Goal: Task Accomplishment & Management: Manage account settings

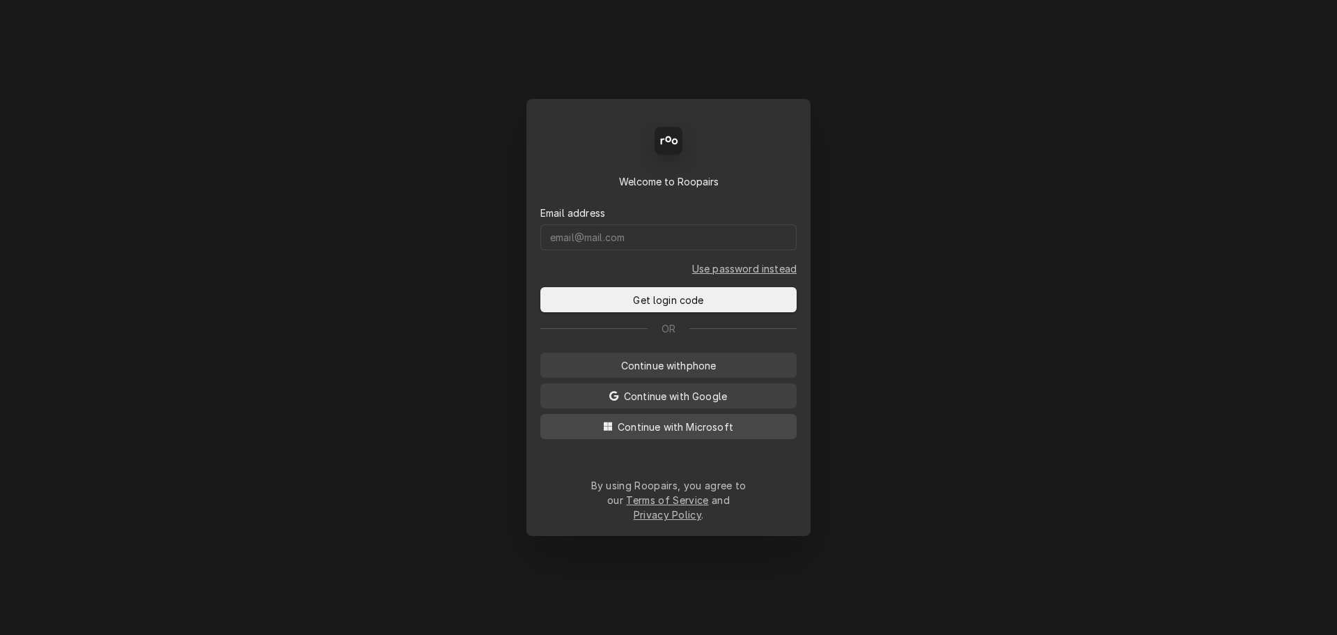
drag, startPoint x: 702, startPoint y: 435, endPoint x: 722, endPoint y: 428, distance: 21.6
click at [702, 434] on span "Continue with Microsoft" at bounding box center [675, 426] width 121 height 15
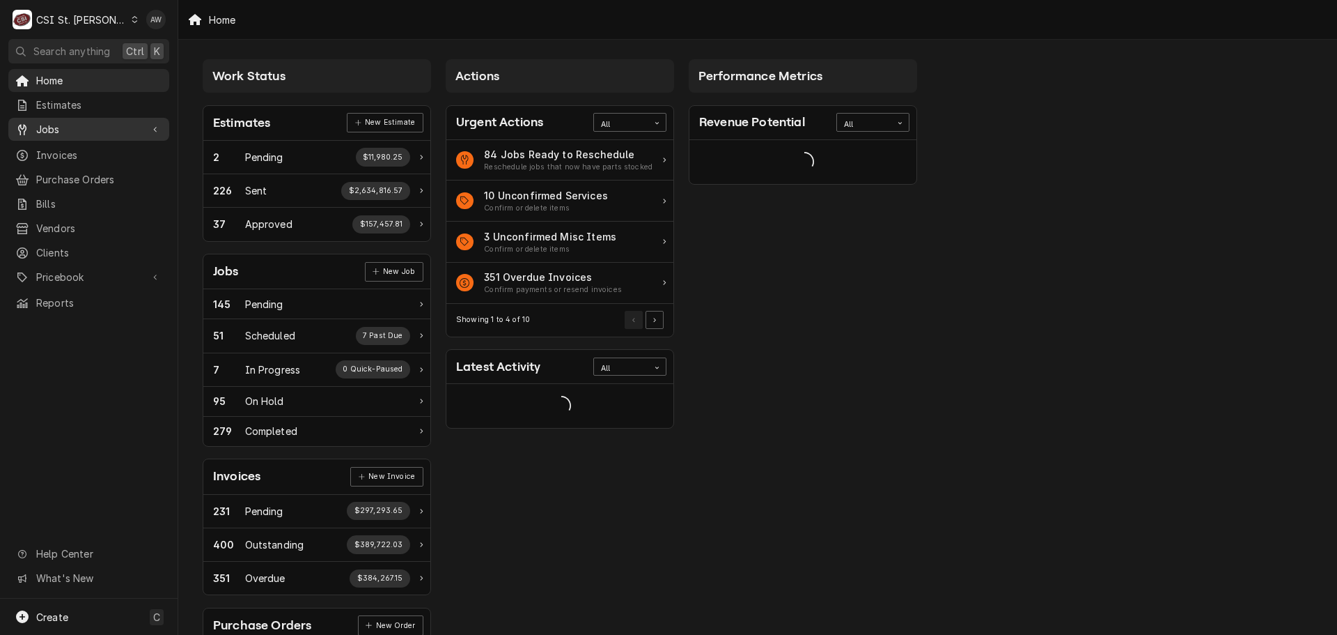
click at [33, 122] on div "Jobs" at bounding box center [78, 129] width 126 height 15
click at [42, 146] on span "Jobs" at bounding box center [99, 153] width 126 height 15
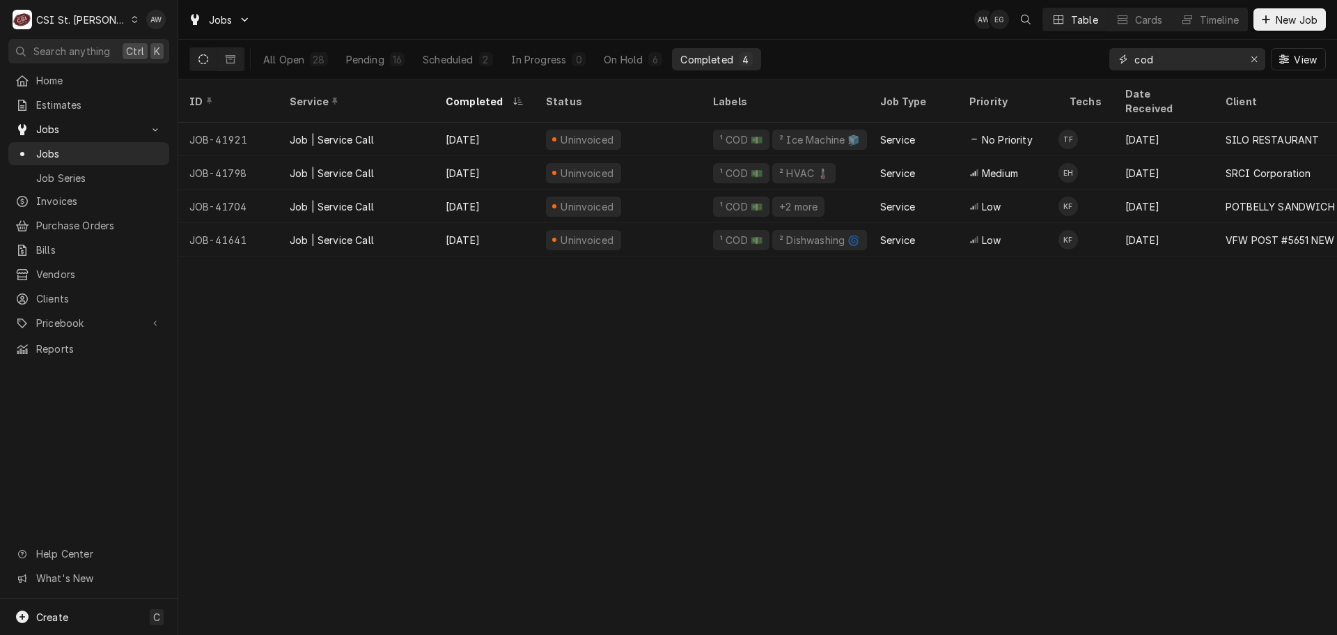
drag, startPoint x: 1188, startPoint y: 60, endPoint x: 1077, endPoint y: 49, distance: 111.3
click at [1077, 49] on div "All Open 28 Pending 16 Scheduled 2 In Progress 0 On Hold 6 Completed 4 cod View" at bounding box center [757, 59] width 1137 height 39
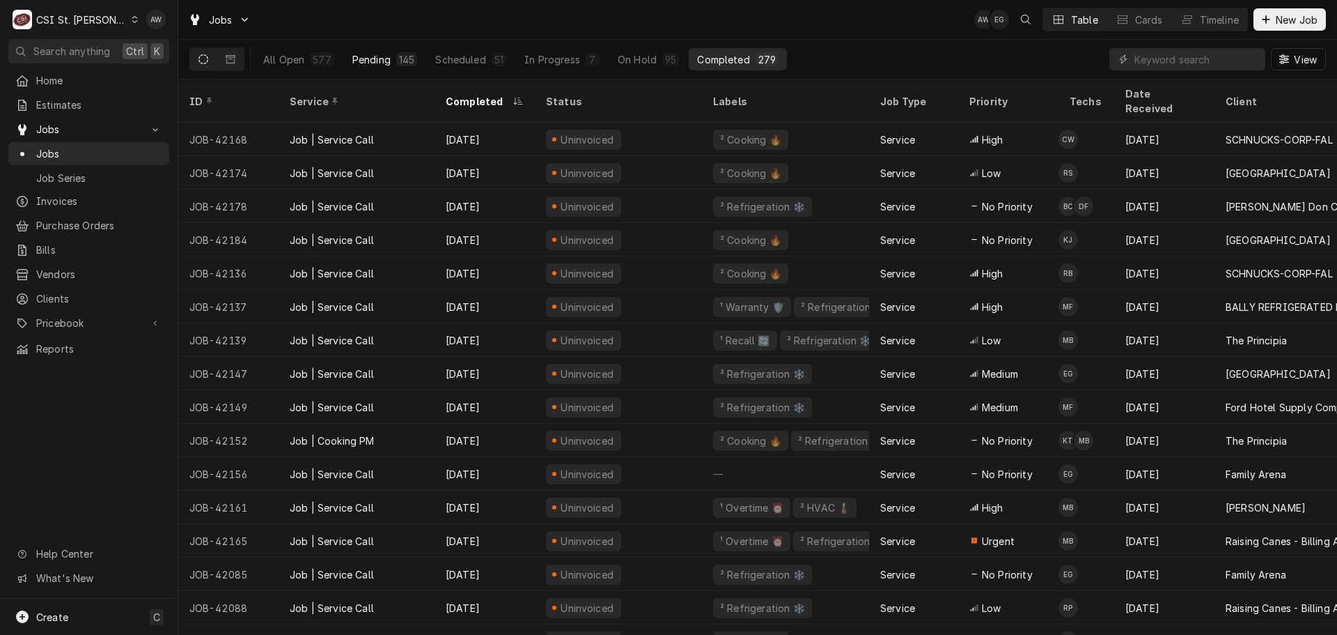
click at [366, 52] on div "Pending" at bounding box center [371, 59] width 38 height 15
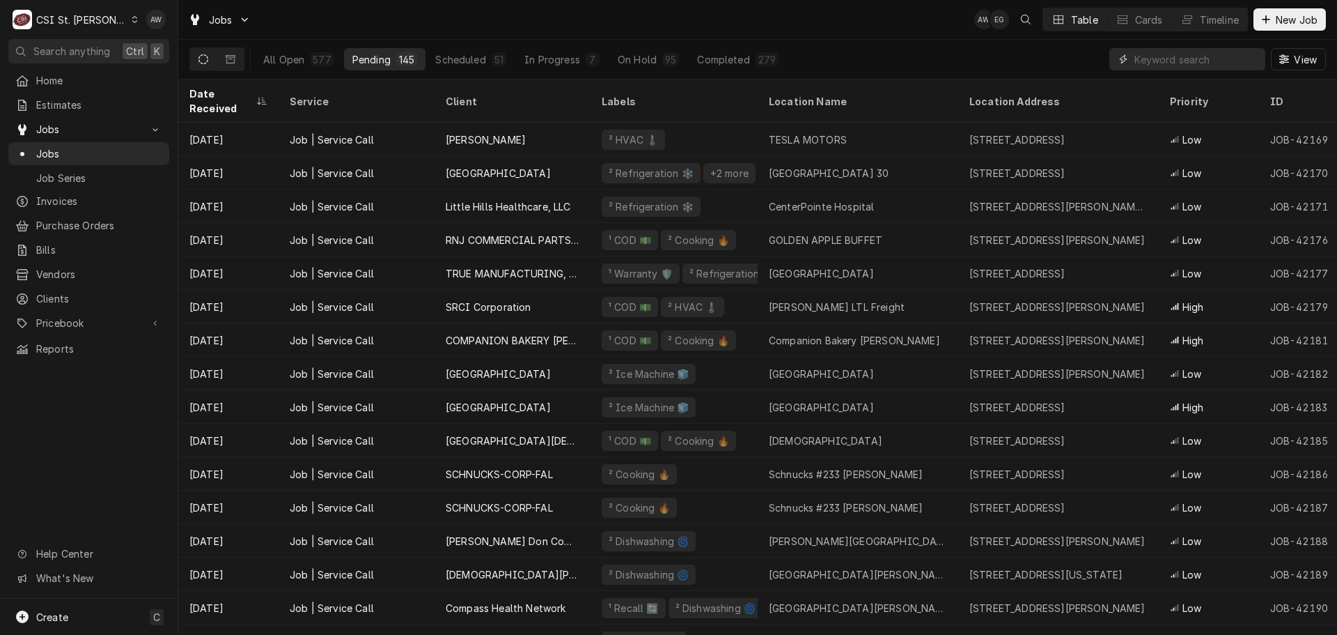
click at [1183, 59] on input "Dynamic Content Wrapper" at bounding box center [1197, 59] width 124 height 22
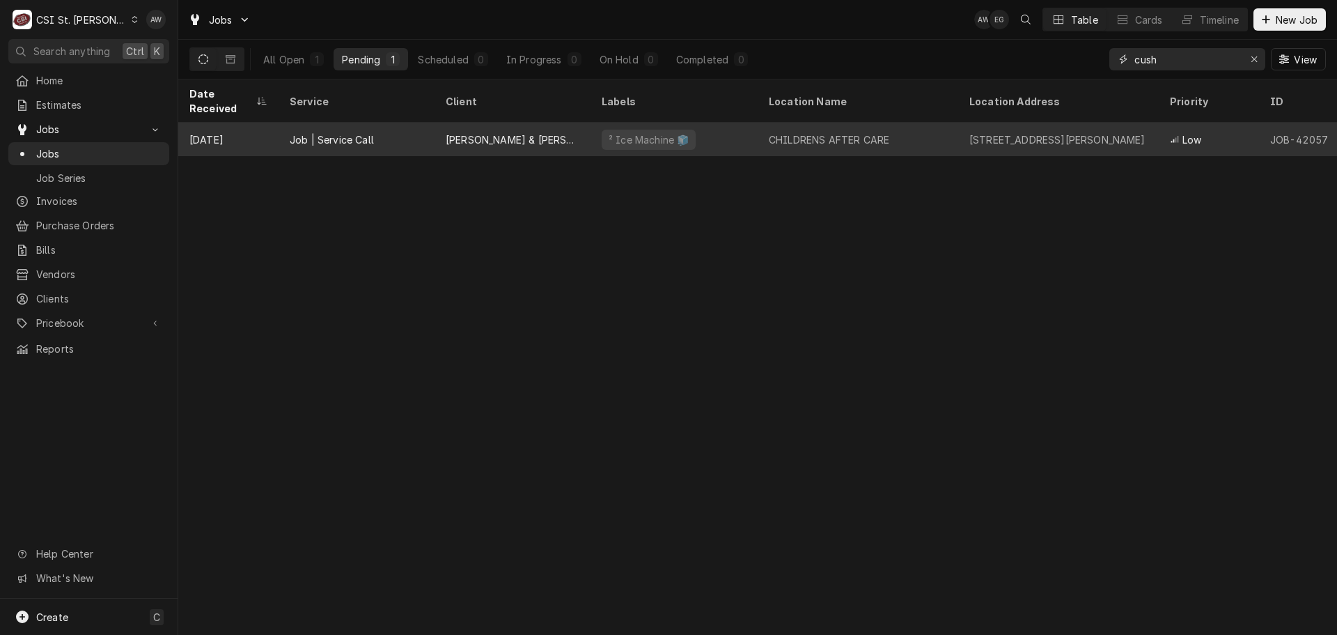
type input "cush"
click at [515, 134] on div "CUSHMAN & WAKEFIELD 4" at bounding box center [513, 139] width 156 height 33
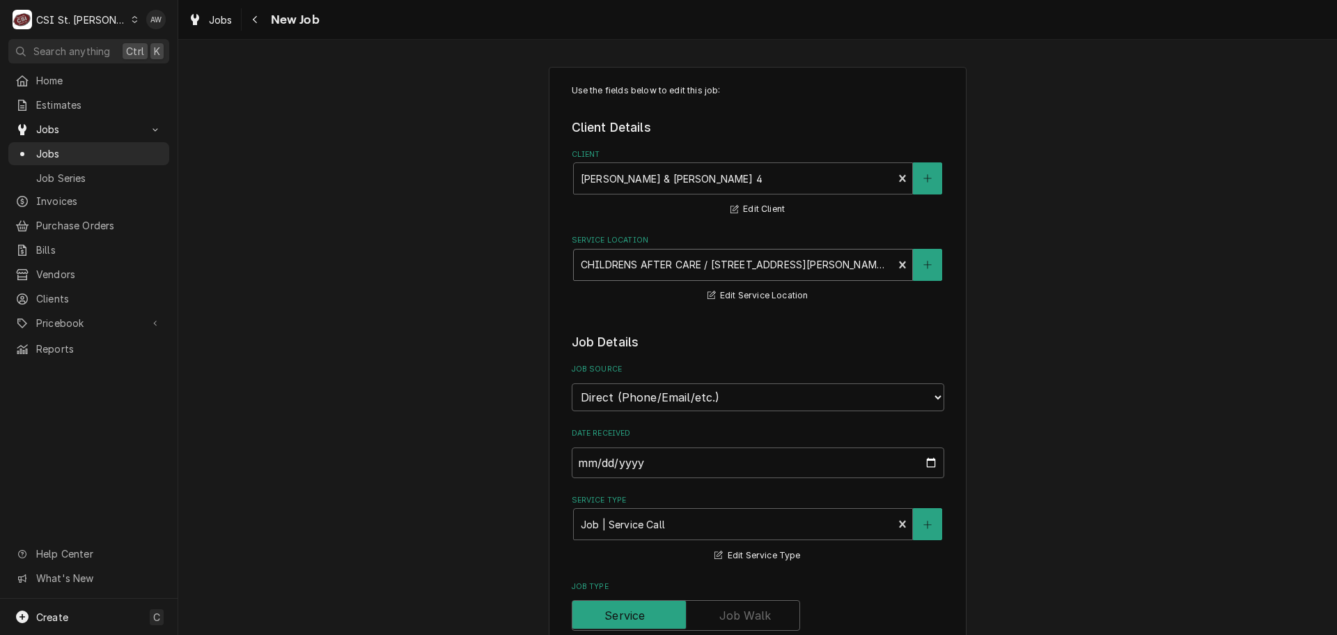
type textarea "x"
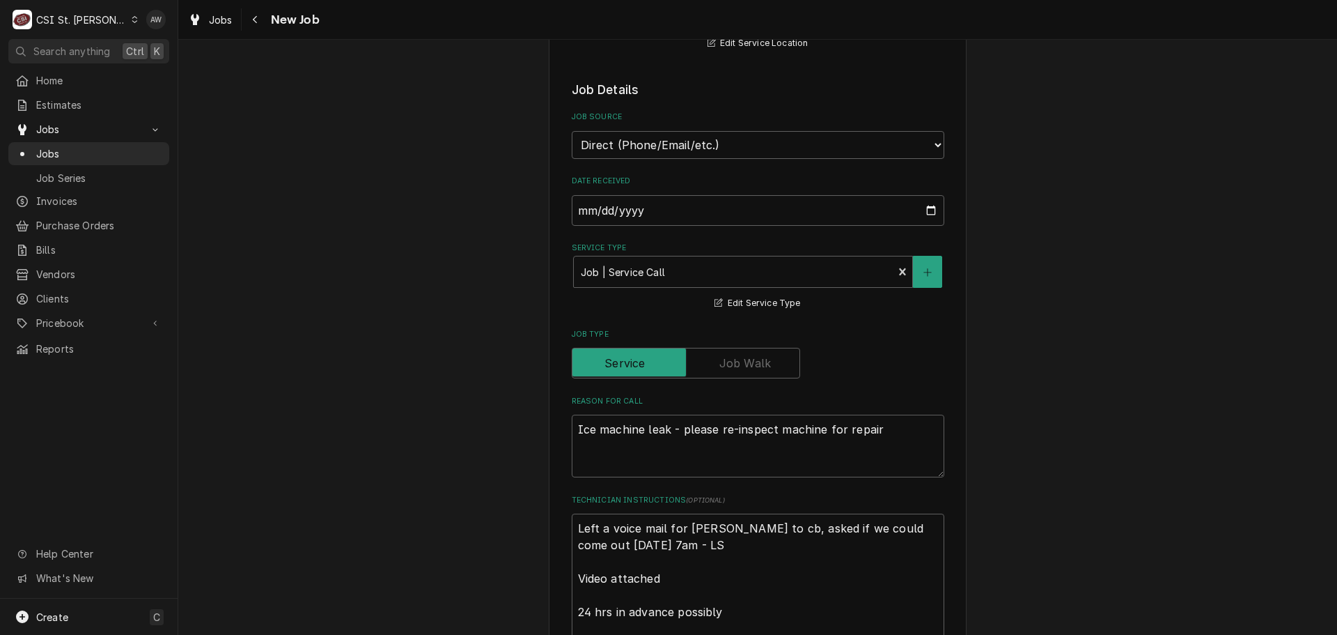
scroll to position [348, 0]
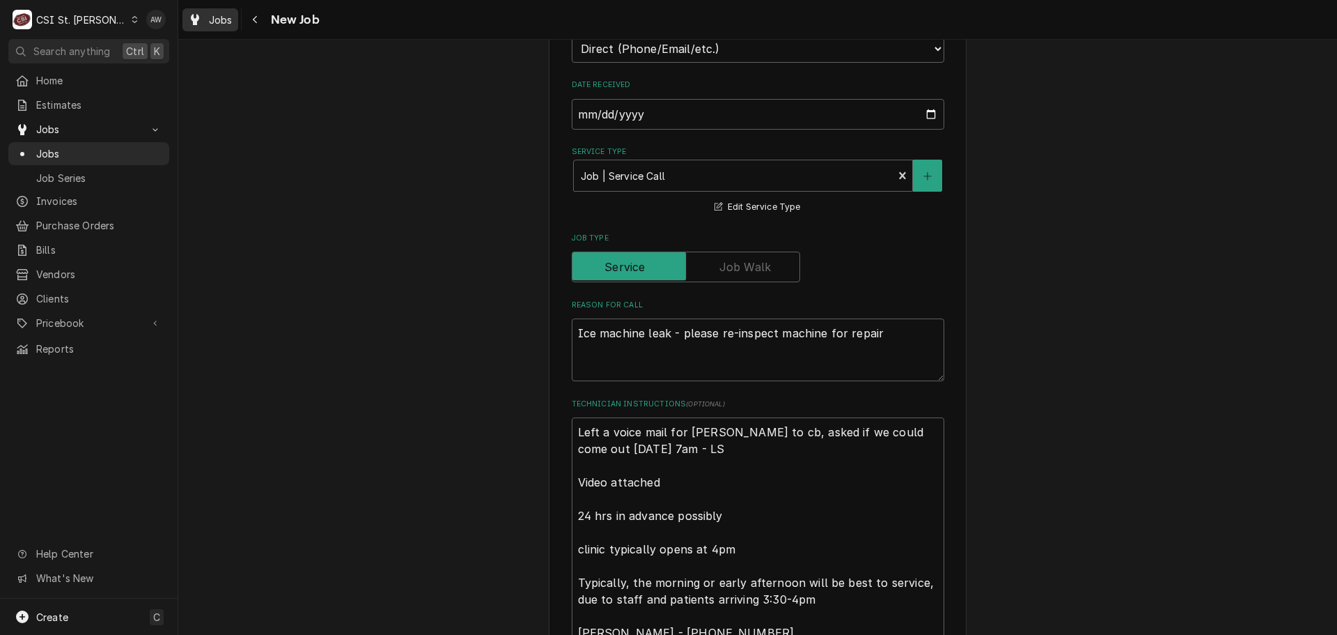
click at [196, 17] on icon "Dynamic Content Wrapper" at bounding box center [195, 19] width 8 height 11
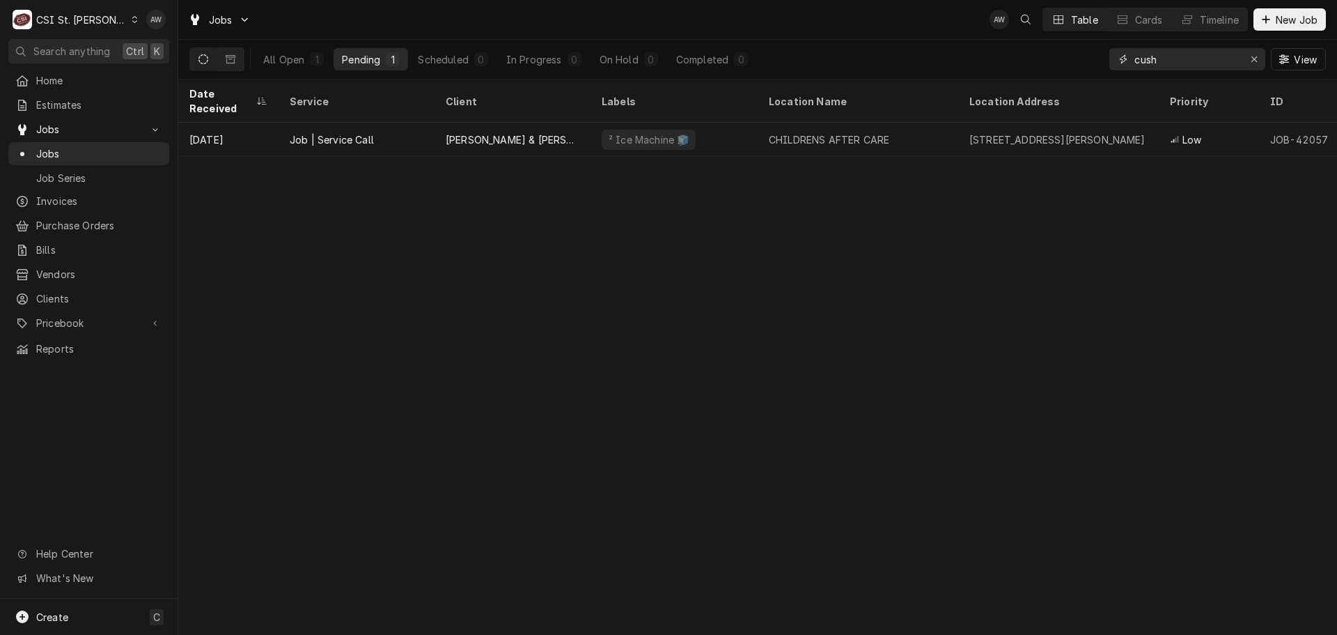
drag, startPoint x: 1175, startPoint y: 59, endPoint x: 1124, endPoint y: 60, distance: 50.9
click at [1123, 60] on div "cush" at bounding box center [1188, 59] width 156 height 22
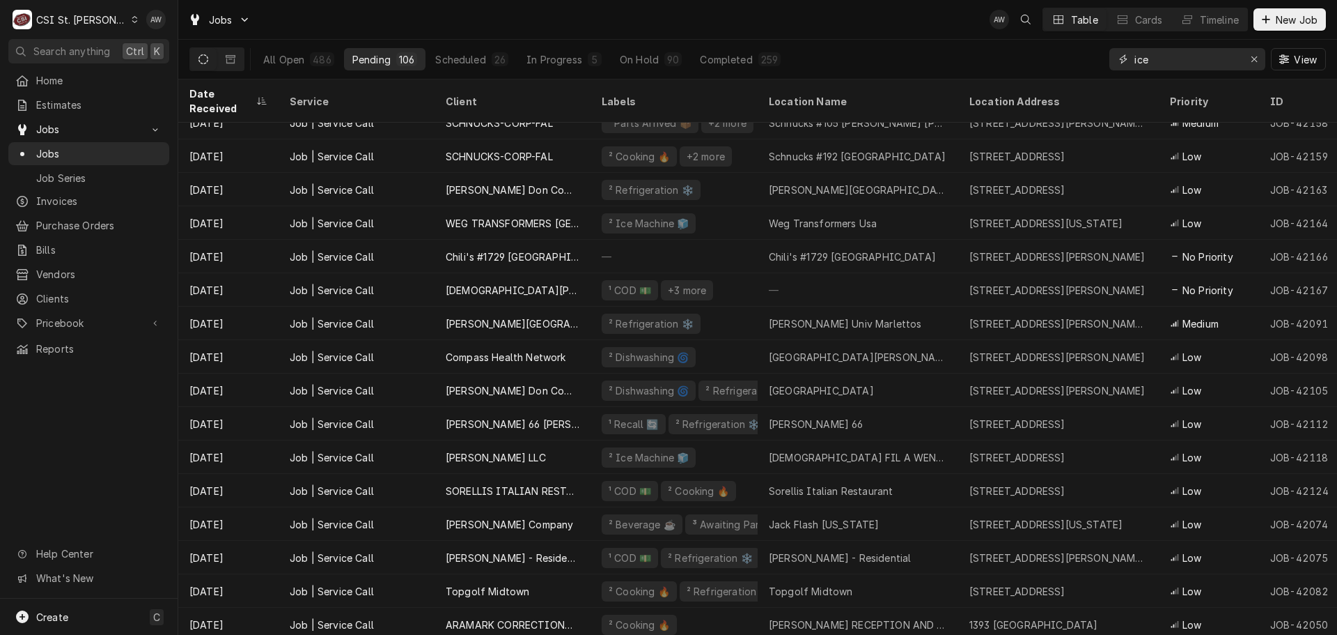
scroll to position [1087, 0]
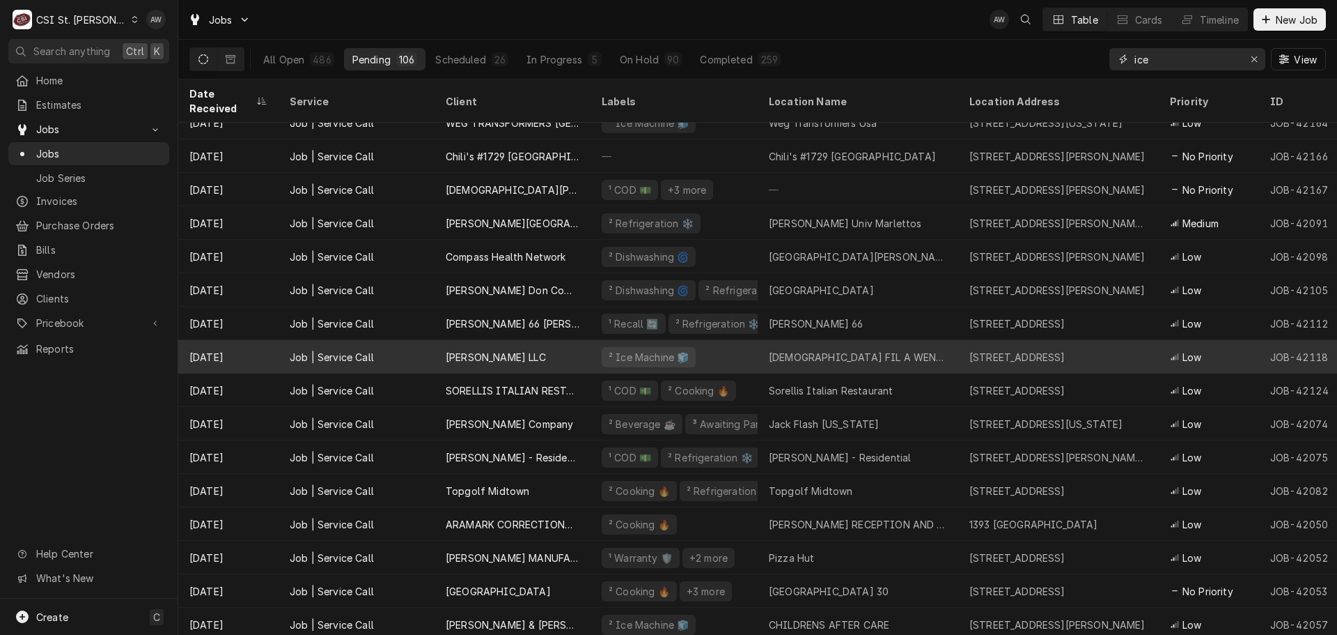
type input "ice"
click at [968, 340] on div "1918 Wentzville Pkwy, Wentzville, MO 63385" at bounding box center [1059, 356] width 201 height 33
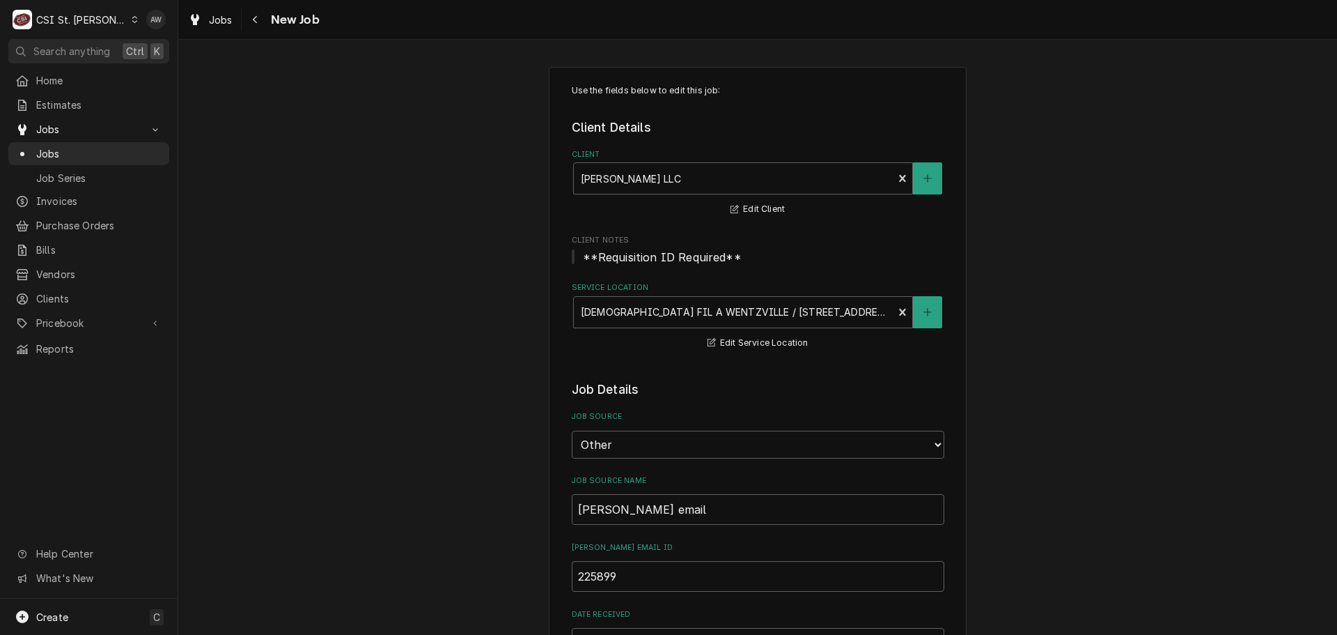
type textarea "x"
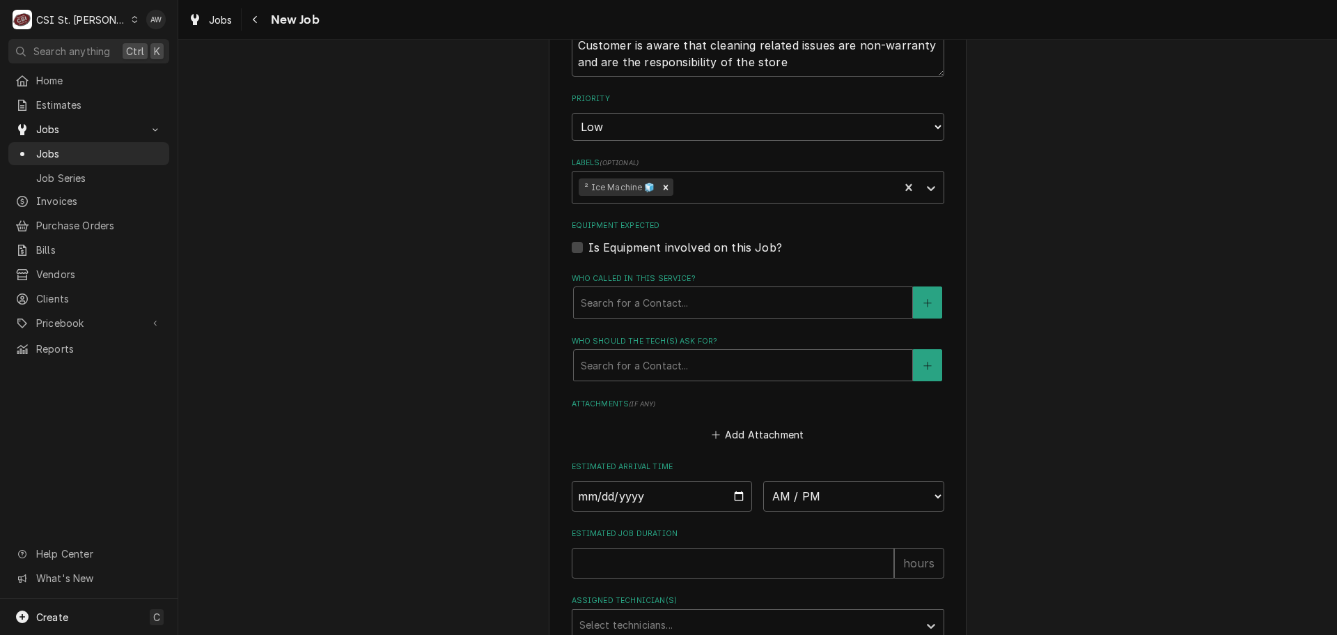
scroll to position [1254, 0]
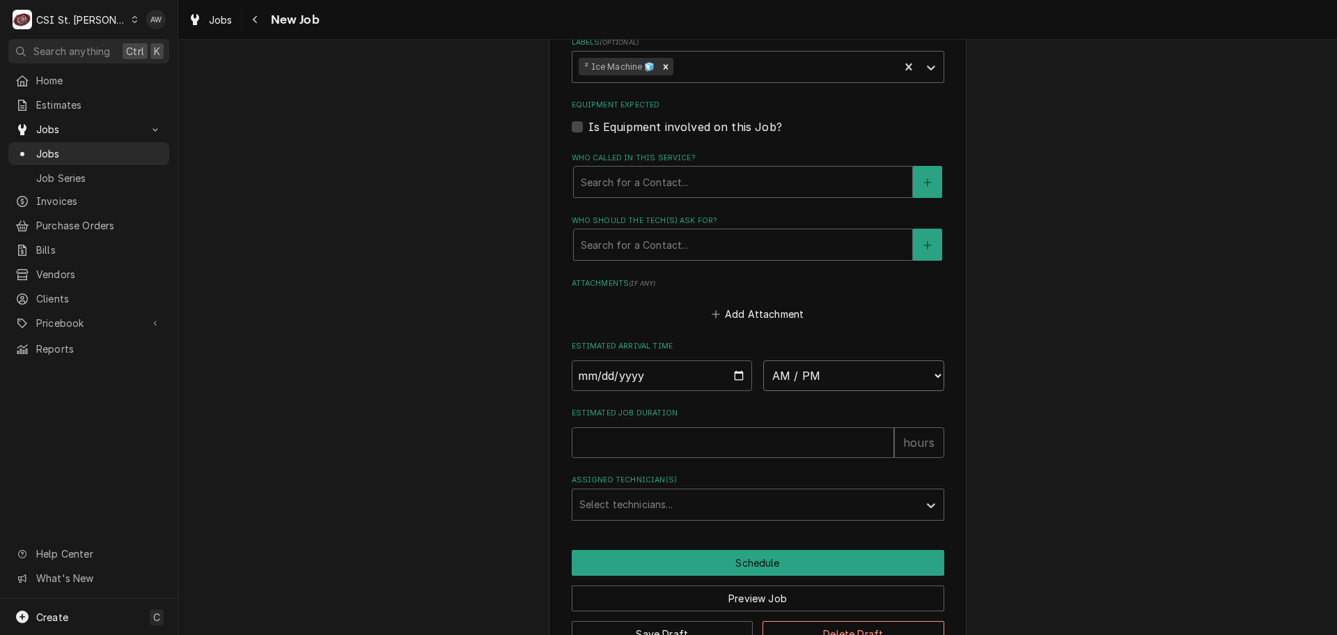
drag, startPoint x: 843, startPoint y: 370, endPoint x: 841, endPoint y: 361, distance: 9.3
click at [843, 370] on select "AM / PM 6:00 AM 6:15 AM 6:30 AM 6:45 AM 7:00 AM 7:15 AM 7:30 AM 7:45 AM 8:00 AM…" at bounding box center [853, 375] width 181 height 31
select select "07:00:00"
click at [763, 360] on select "AM / PM 6:00 AM 6:15 AM 6:30 AM 6:45 AM 7:00 AM 7:15 AM 7:30 AM 7:45 AM 8:00 AM…" at bounding box center [853, 375] width 181 height 31
click at [731, 373] on input "Date" at bounding box center [662, 375] width 181 height 31
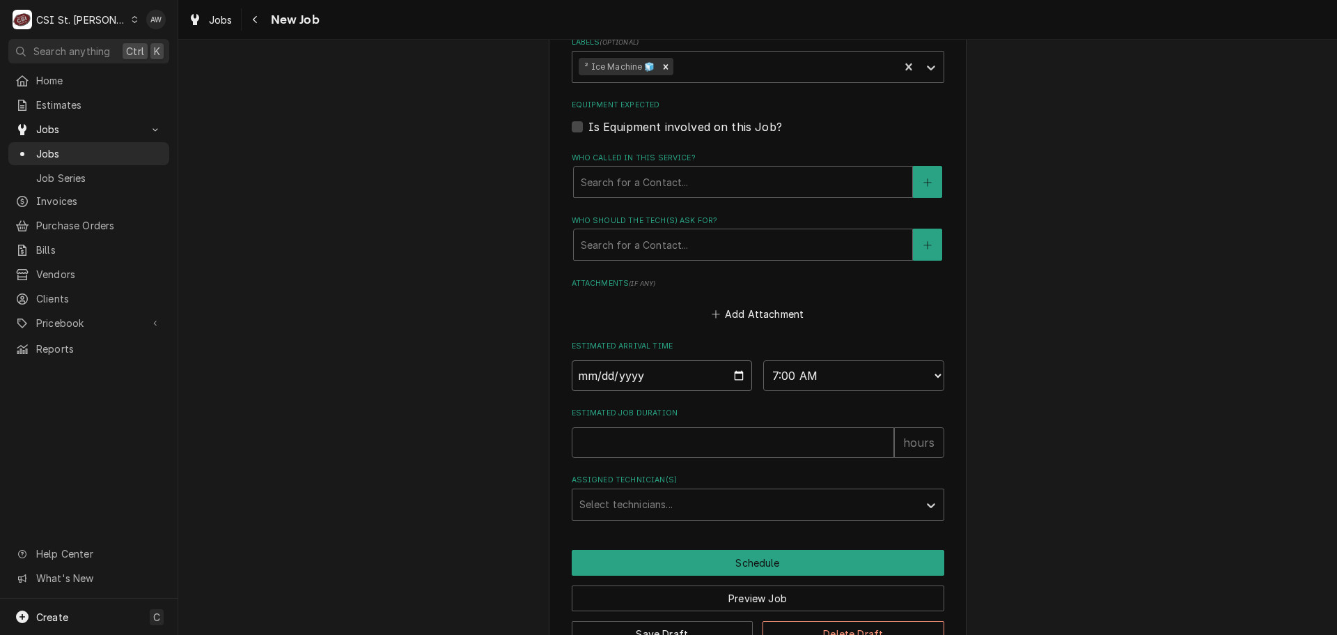
type textarea "x"
type input "2025-08-21"
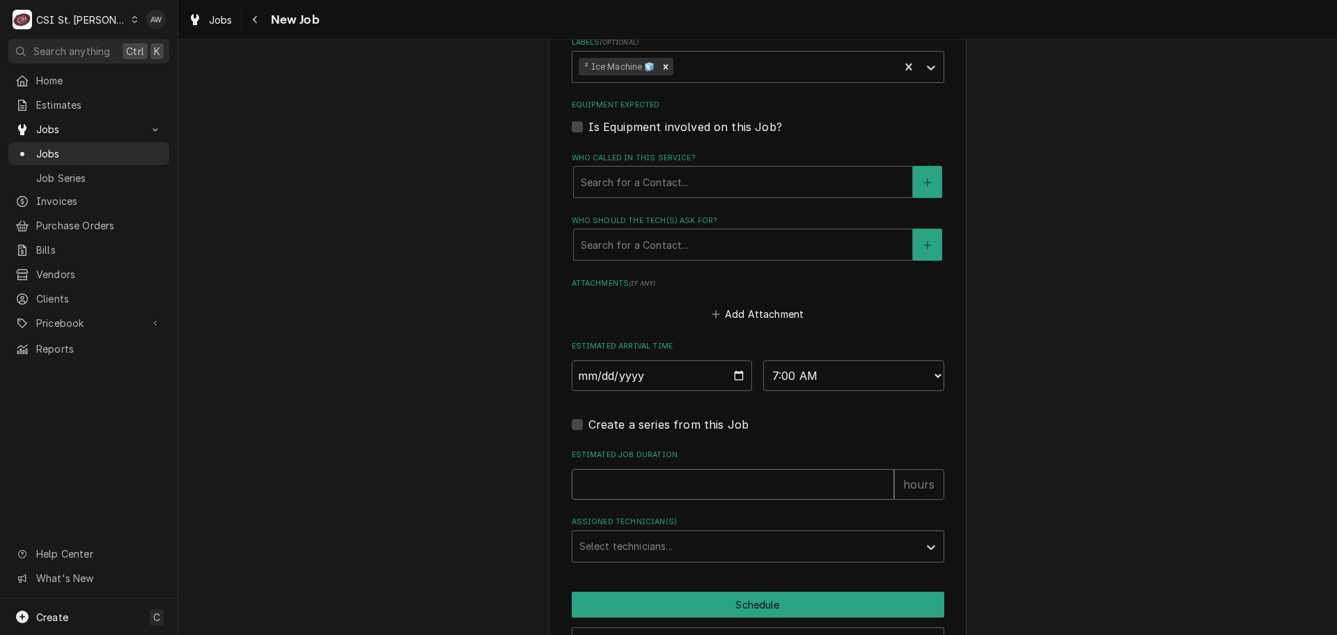
click at [655, 478] on input "Estimated Job Duration" at bounding box center [733, 484] width 323 height 31
type textarea "x"
type input "2"
type textarea "x"
type input "2"
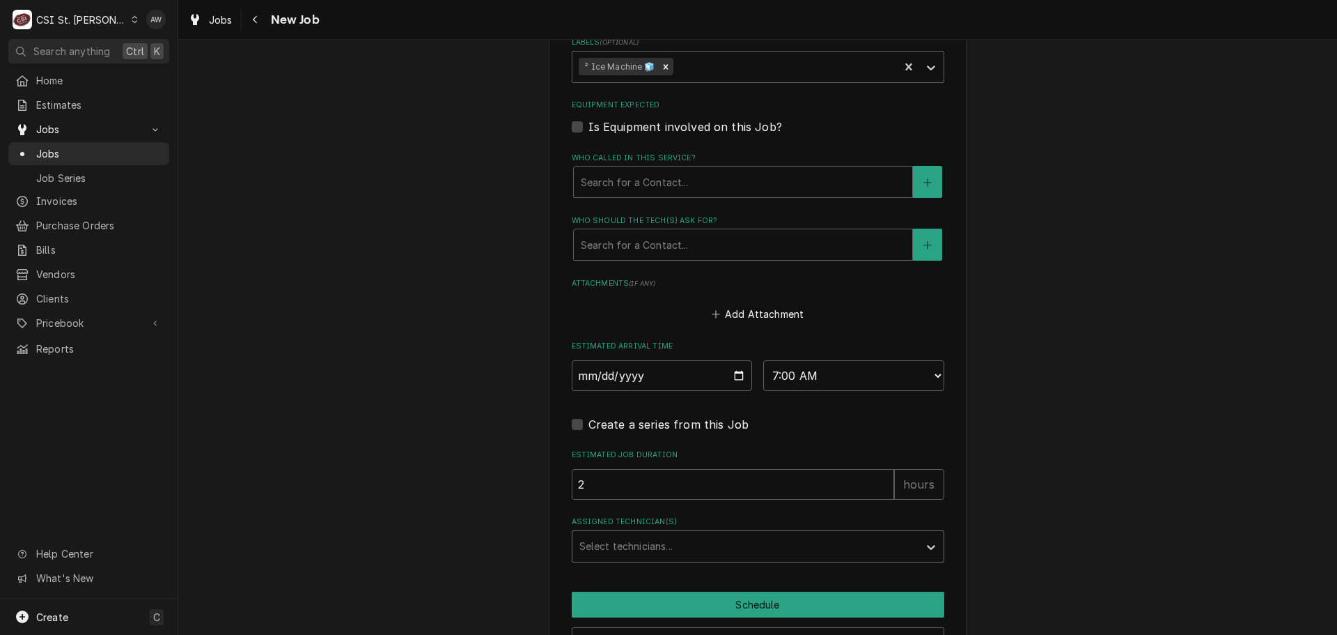
click at [660, 550] on div "Assigned Technician(s)" at bounding box center [746, 546] width 332 height 25
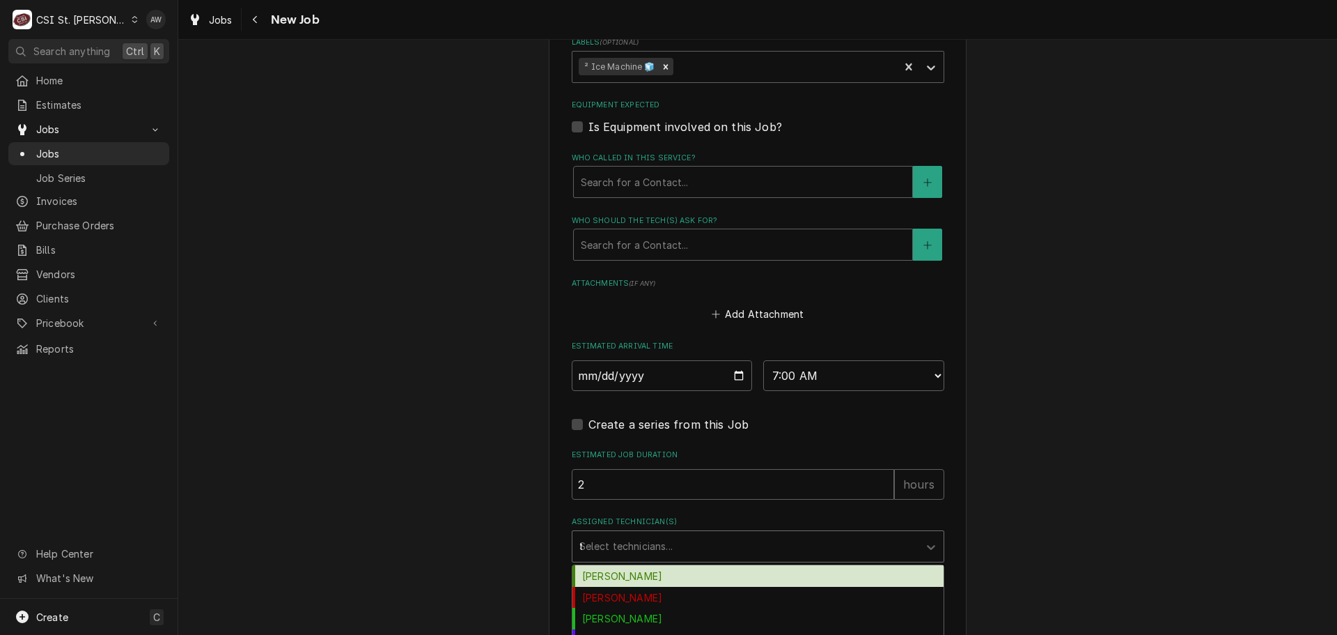
type input "th"
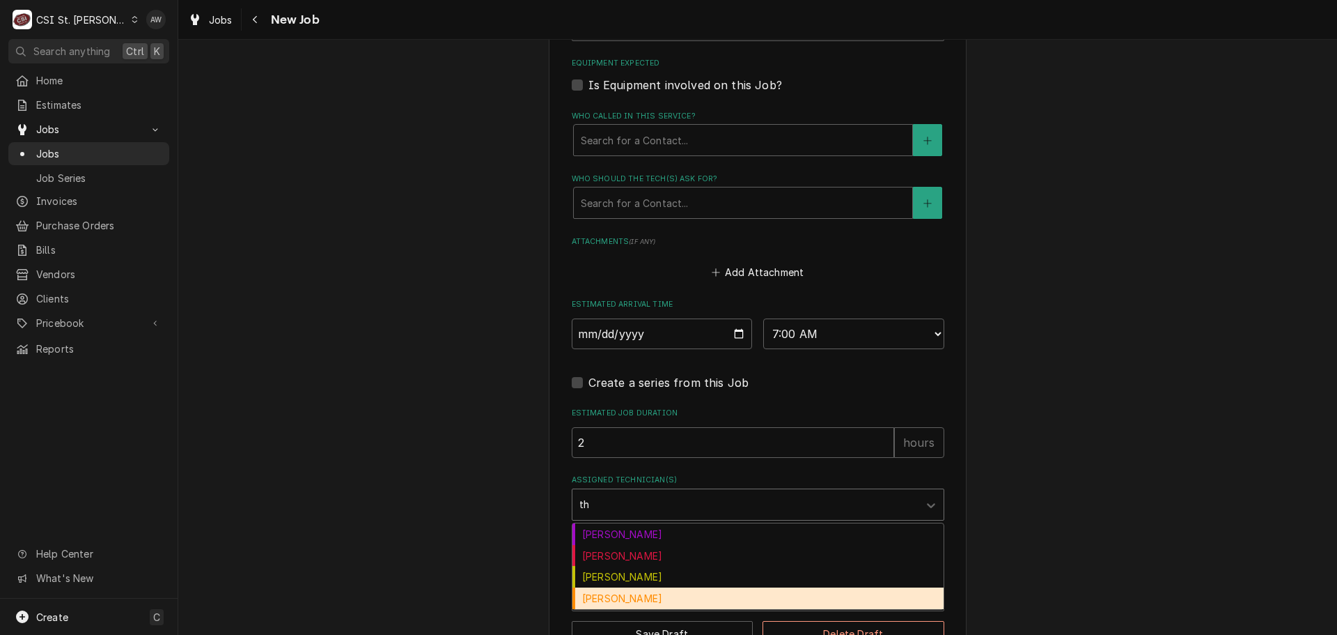
scroll to position [1337, 0]
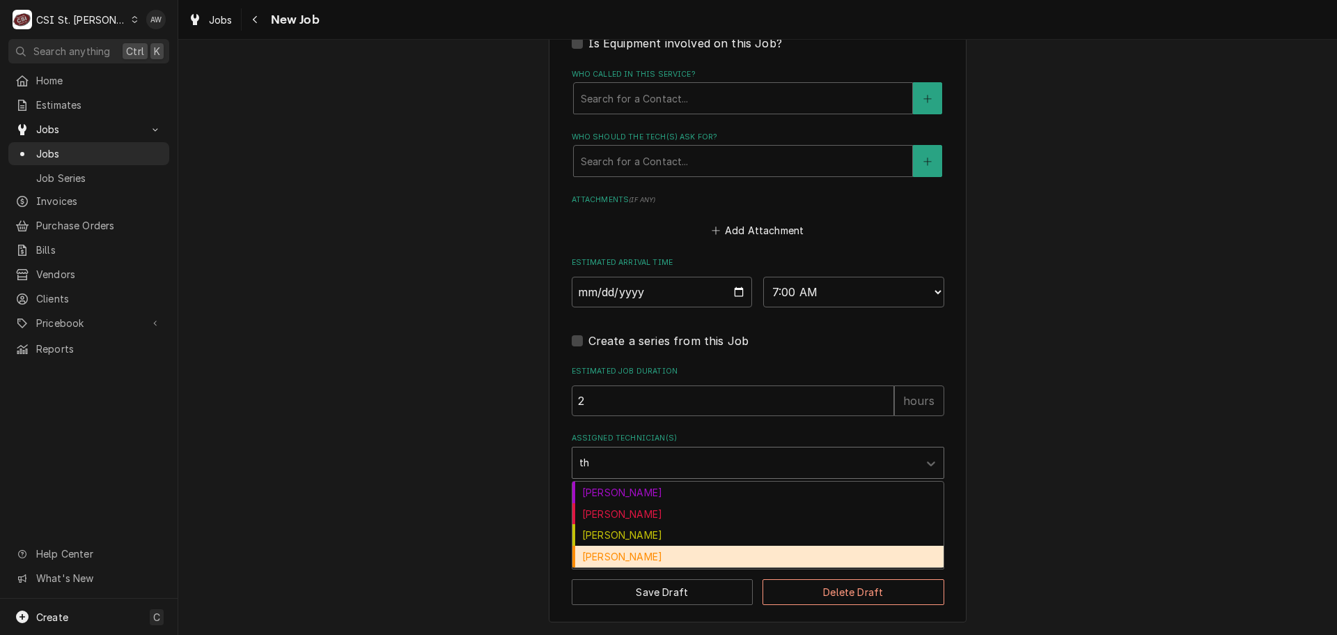
click at [667, 555] on div "Thomas Fonte" at bounding box center [758, 556] width 371 height 22
type textarea "x"
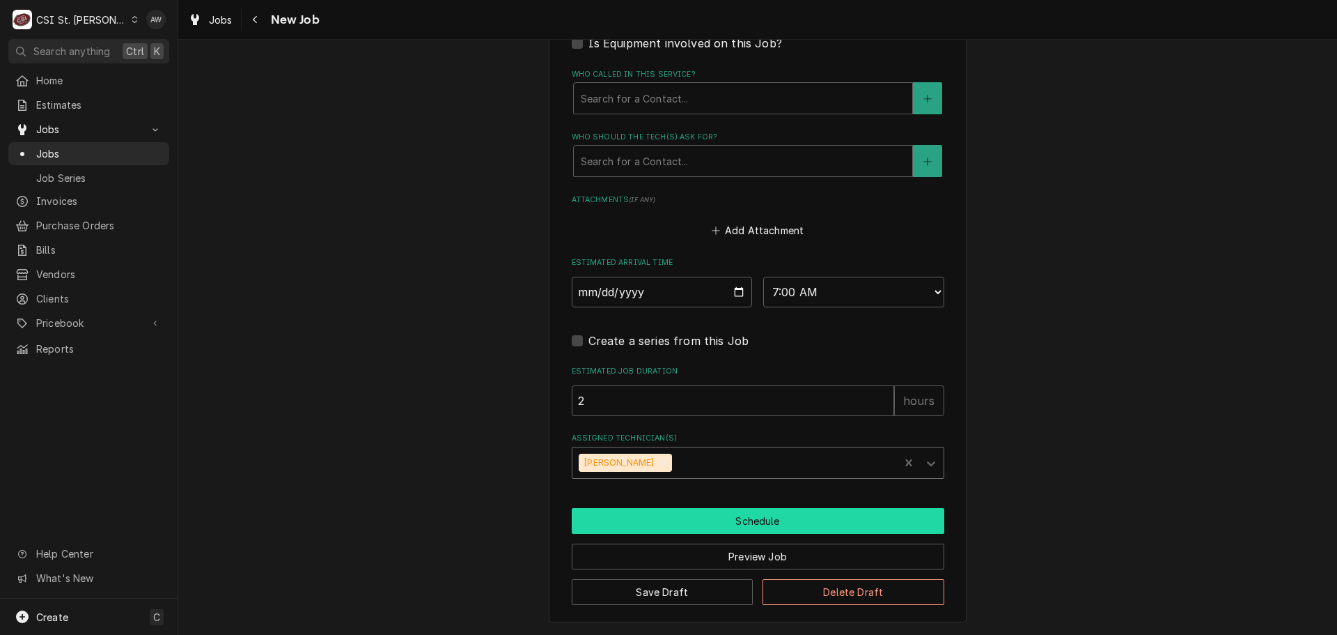
click at [655, 532] on button "Schedule" at bounding box center [758, 521] width 373 height 26
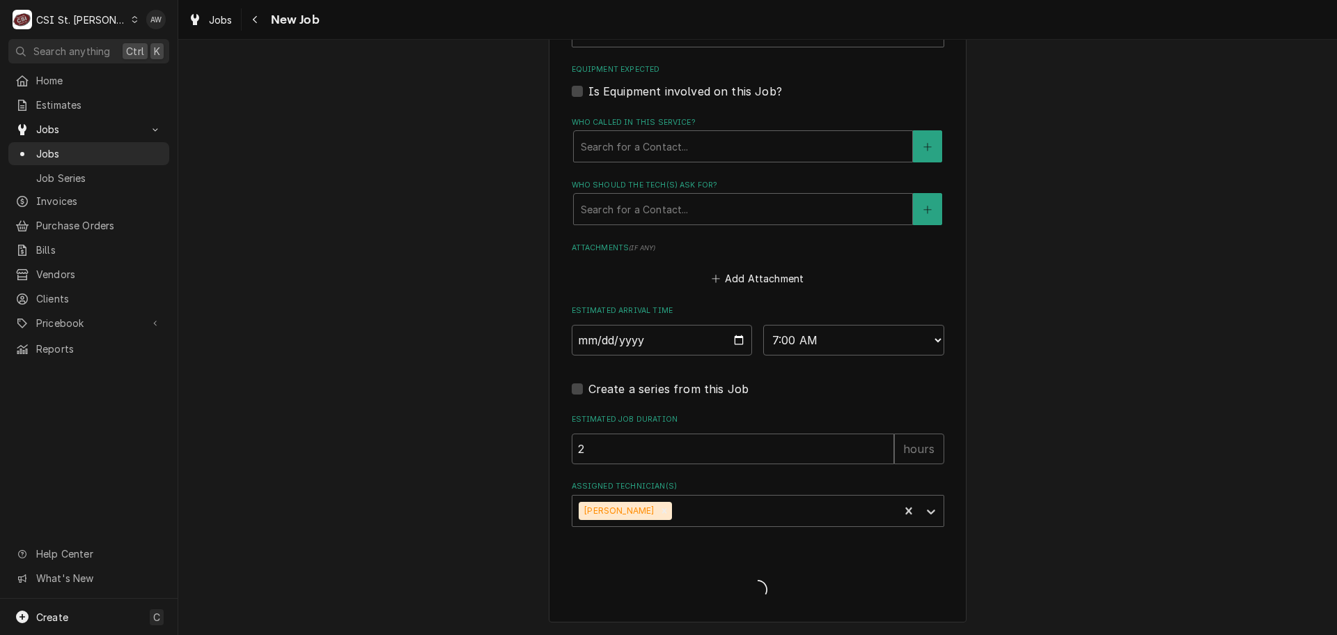
scroll to position [1289, 0]
type textarea "x"
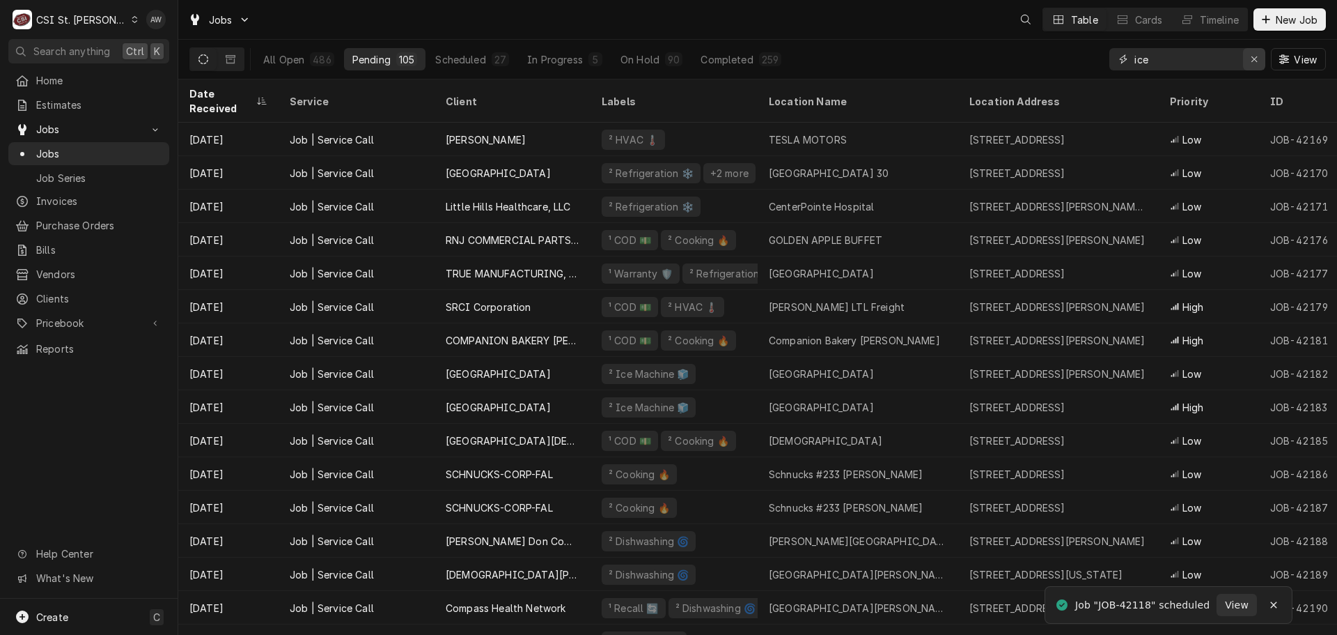
click at [1252, 57] on icon "Erase input" at bounding box center [1255, 59] width 8 height 10
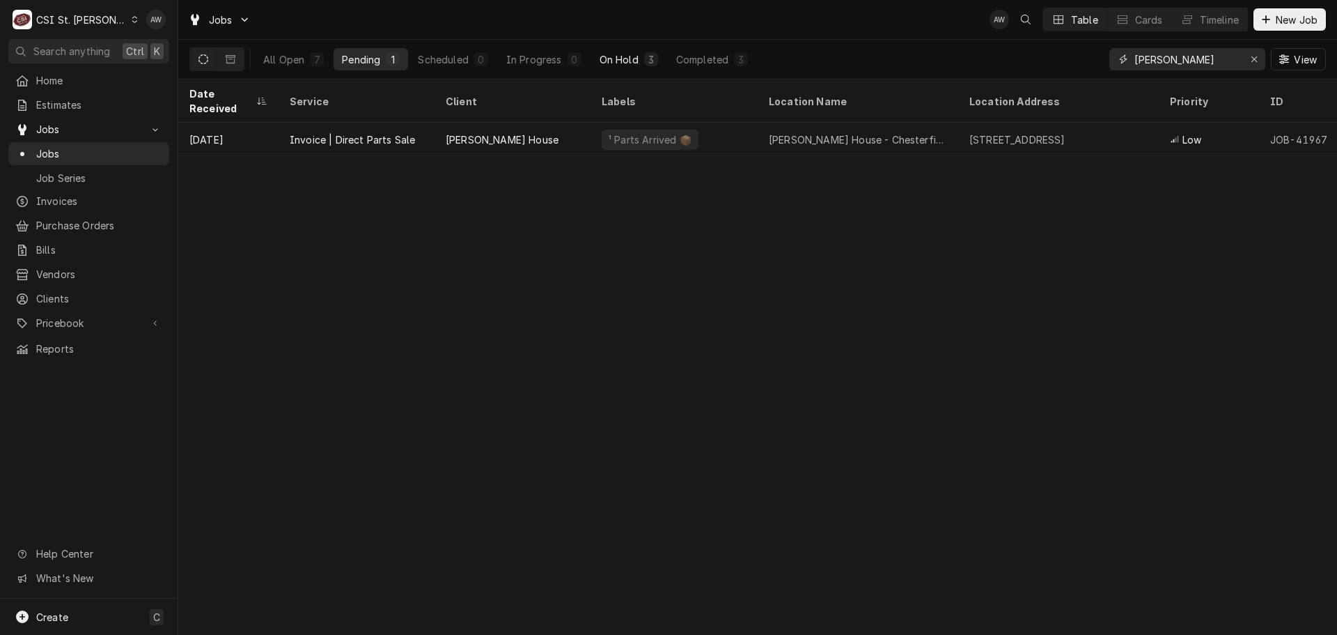
type input "[PERSON_NAME]"
click at [612, 63] on div "On Hold" at bounding box center [619, 59] width 39 height 15
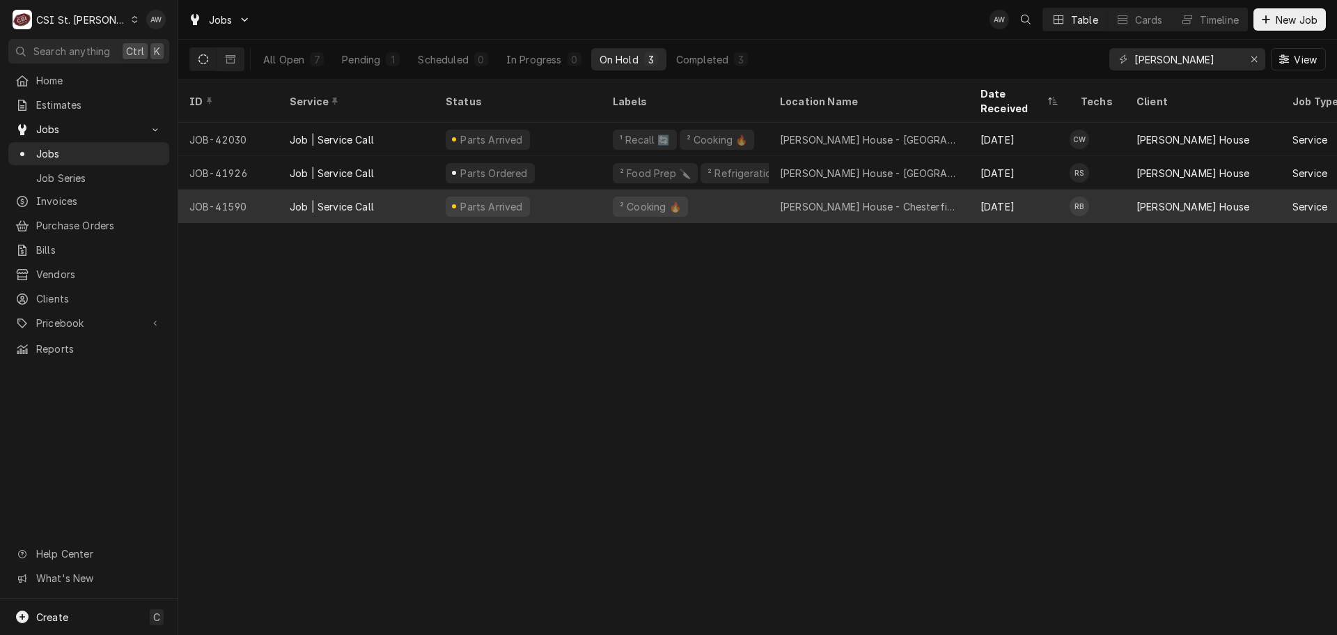
click at [571, 199] on div "Parts Arrived" at bounding box center [518, 205] width 167 height 33
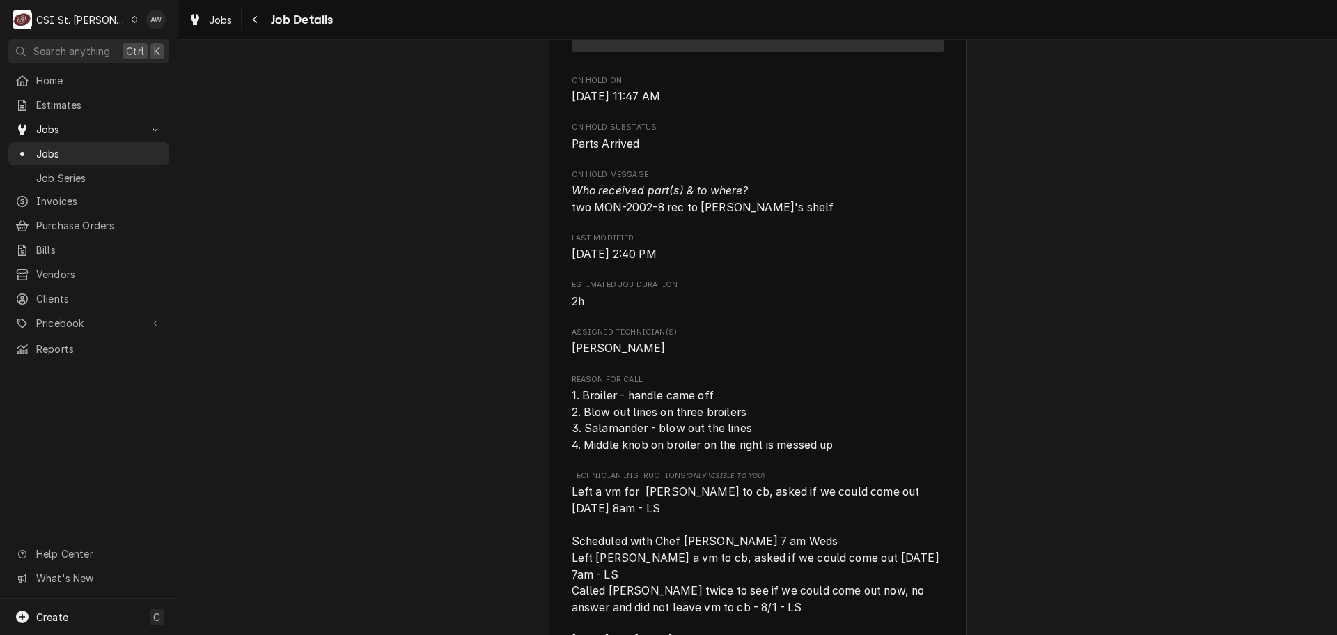
scroll to position [697, 0]
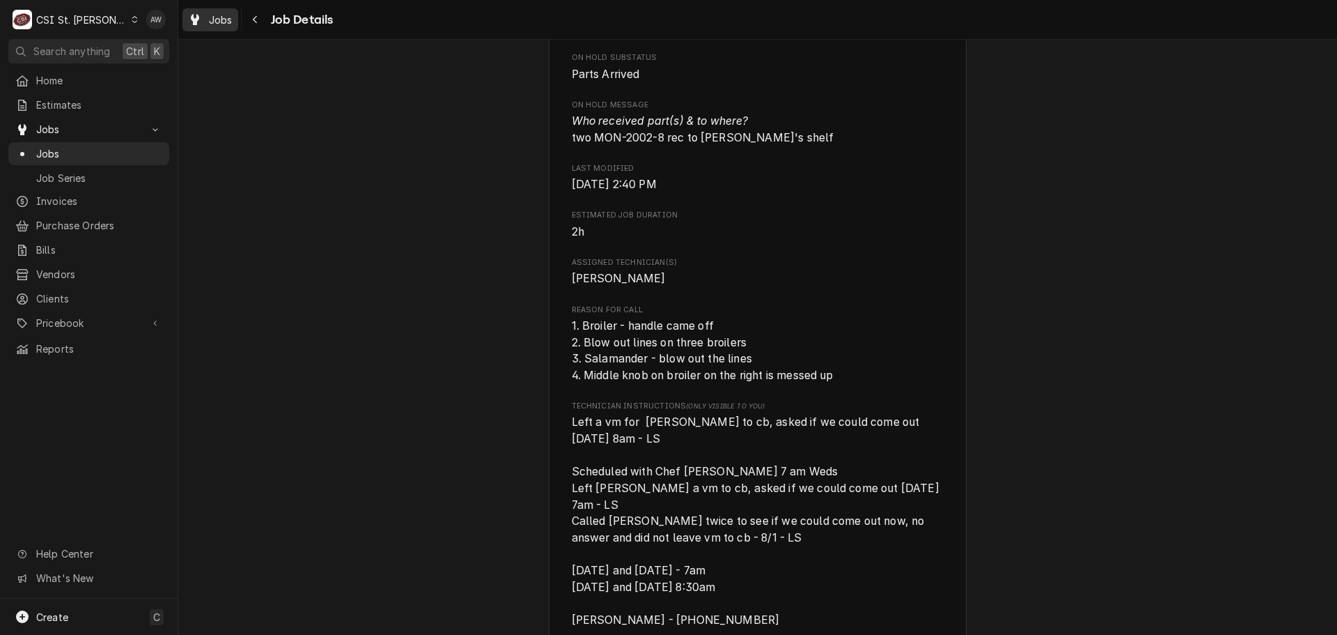
click at [220, 13] on span "Jobs" at bounding box center [221, 20] width 24 height 15
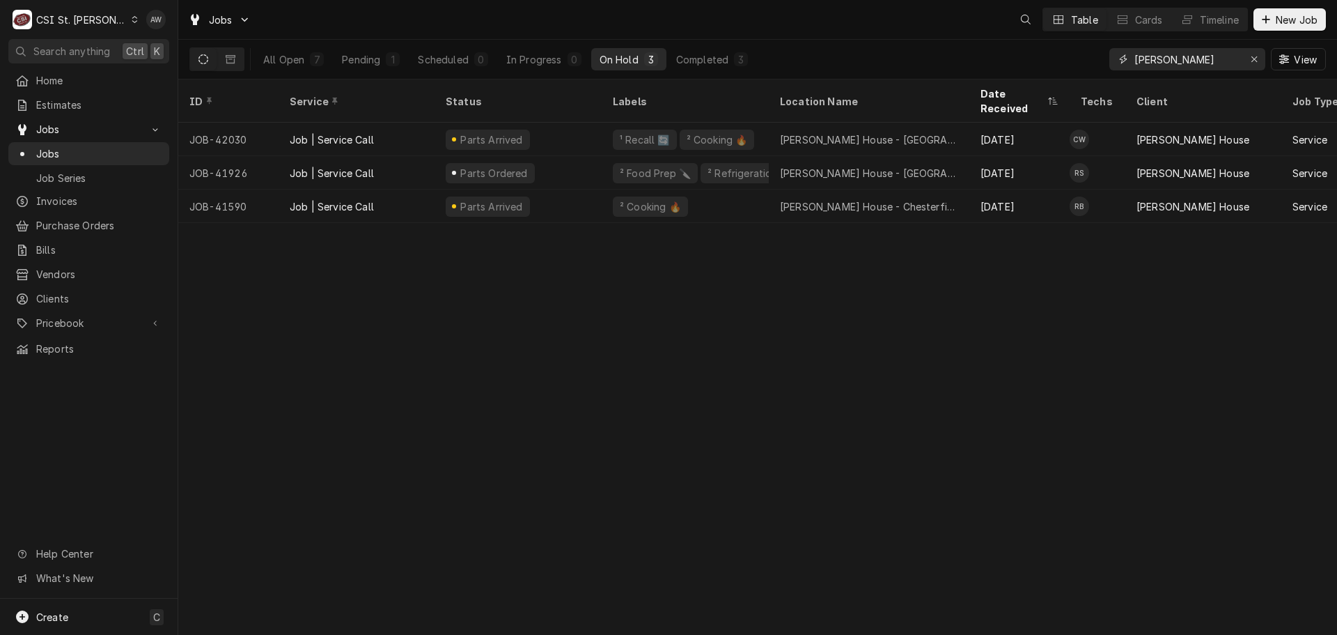
drag, startPoint x: 1151, startPoint y: 59, endPoint x: 1057, endPoint y: 58, distance: 94.1
click at [1057, 58] on div "All Open 7 Pending 1 Scheduled 0 In Progress 0 On Hold 3 Completed 3 [PERSON_NA…" at bounding box center [757, 59] width 1137 height 39
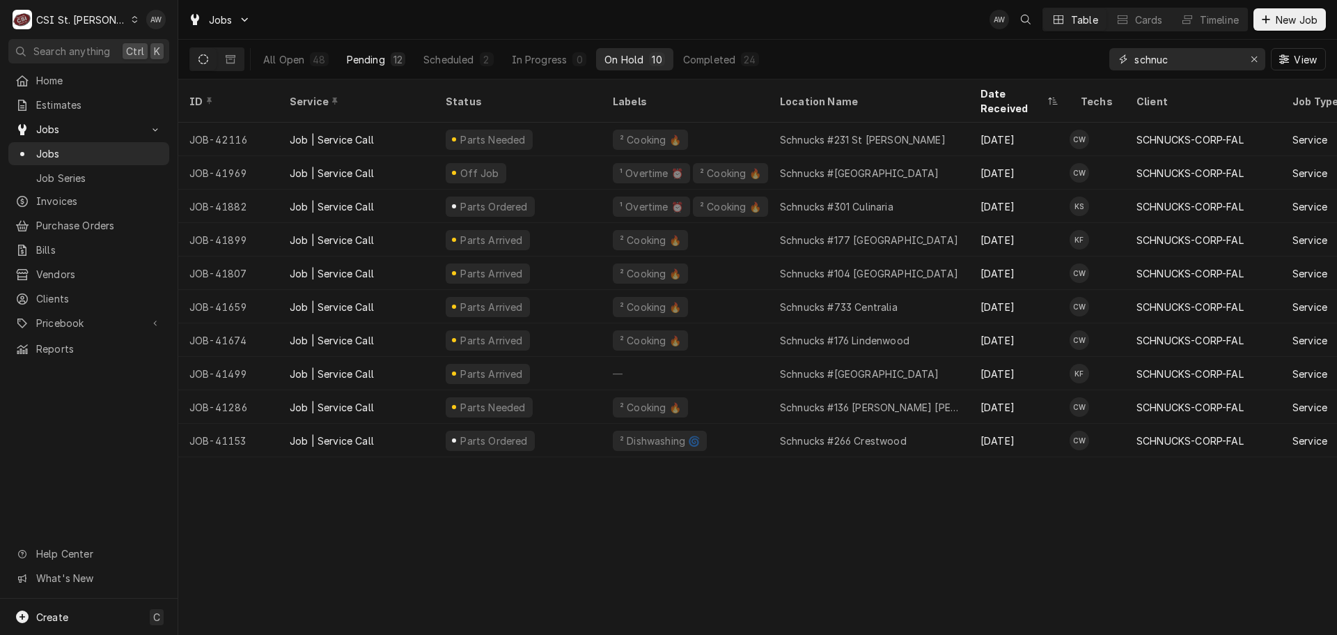
type input "schnuc"
click at [389, 66] on button "Pending 12" at bounding box center [376, 59] width 75 height 22
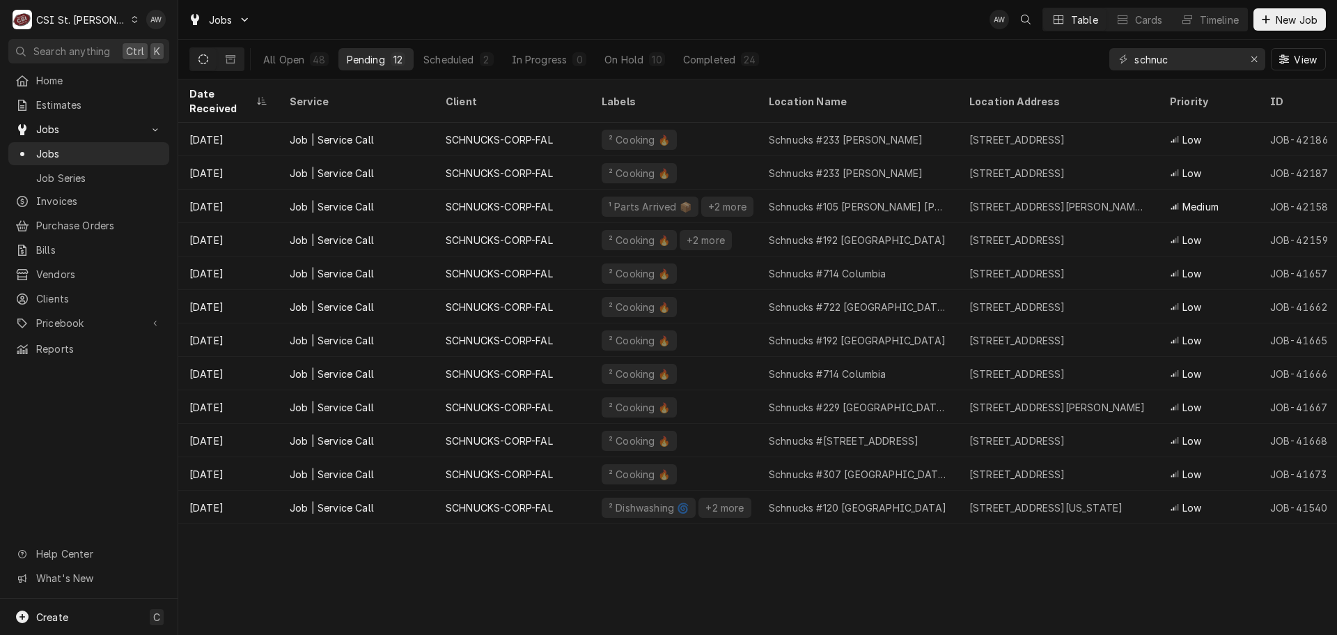
click at [852, 581] on div "Date Received Service Client Labels Location Name Location Address Priority ID …" at bounding box center [757, 356] width 1159 height 555
click at [464, 76] on div "All Open 48 Pending 12 Scheduled 2 In Progress 0 On Hold 10 Completed 24" at bounding box center [511, 59] width 513 height 39
click at [462, 68] on button "Scheduled 2" at bounding box center [458, 59] width 86 height 22
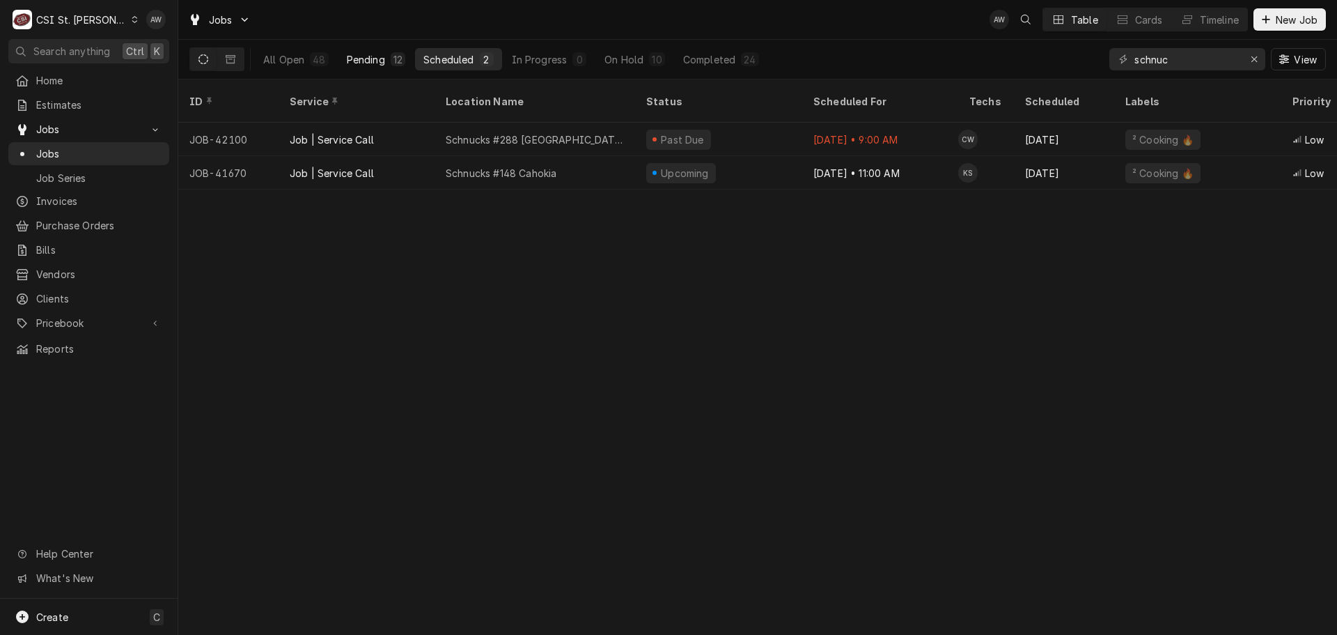
click at [350, 56] on div "Pending" at bounding box center [366, 59] width 38 height 15
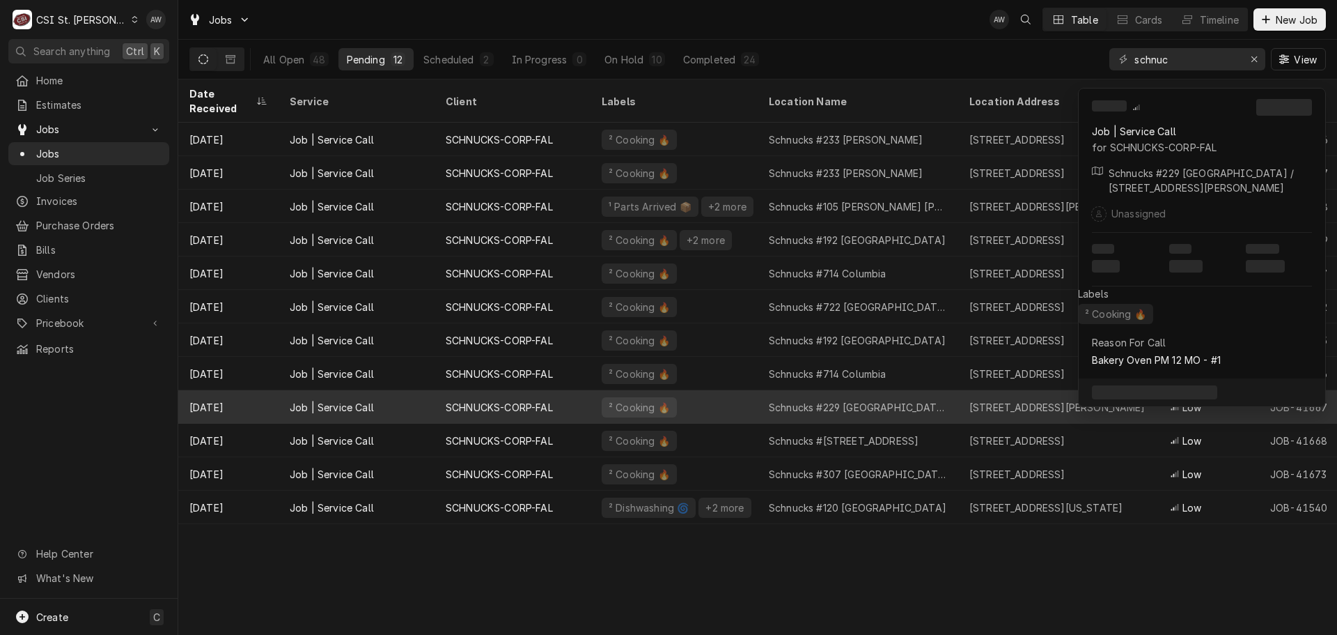
click at [715, 390] on div "² Cooking 🔥" at bounding box center [674, 406] width 167 height 33
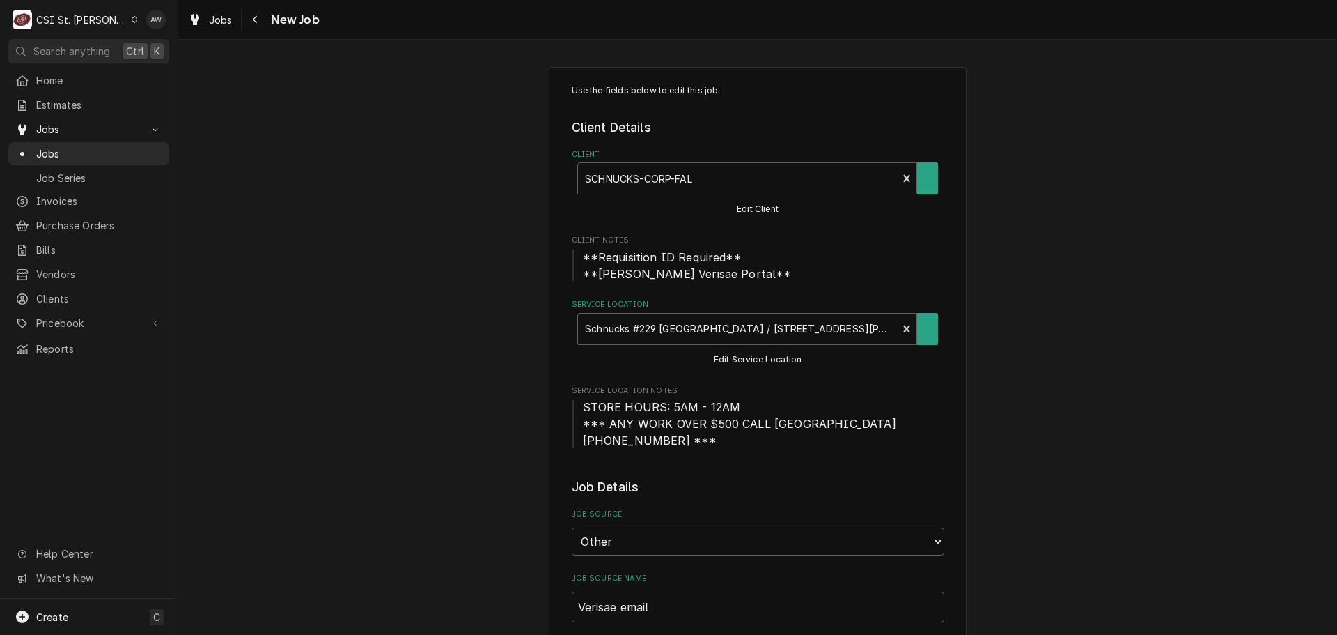
type textarea "x"
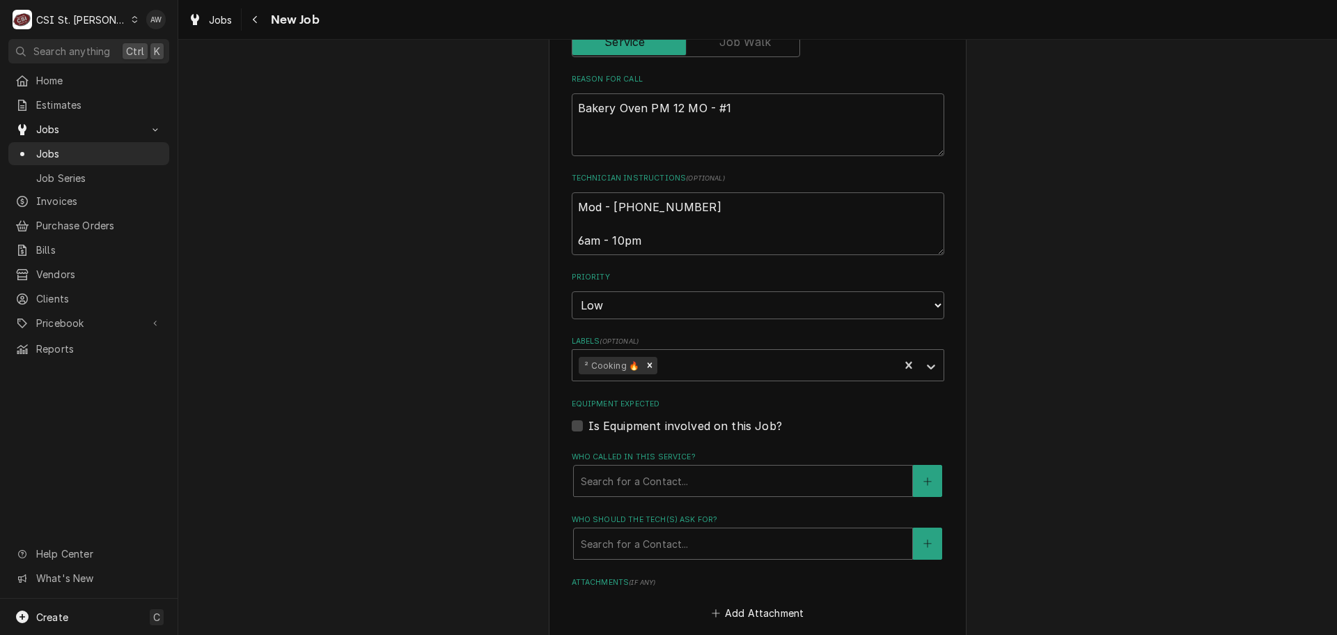
scroll to position [1115, 0]
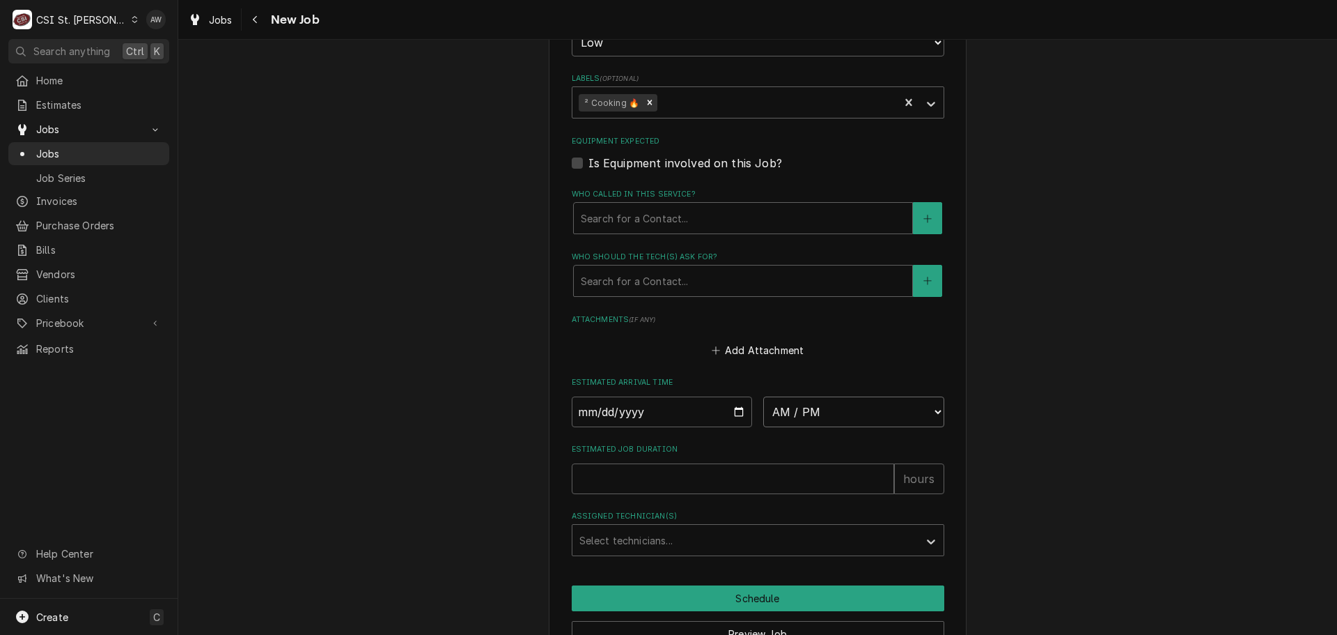
click at [830, 409] on select "AM / PM 6:00 AM 6:15 AM 6:30 AM 6:45 AM 7:00 AM 7:15 AM 7:30 AM 7:45 AM 8:00 AM…" at bounding box center [853, 411] width 181 height 31
select select "10:00:00"
click at [763, 396] on select "AM / PM 6:00 AM 6:15 AM 6:30 AM 6:45 AM 7:00 AM 7:15 AM 7:30 AM 7:45 AM 8:00 AM…" at bounding box center [853, 411] width 181 height 31
type textarea "x"
click at [780, 410] on select "AM / PM 6:00 AM 6:15 AM 6:30 AM 6:45 AM 7:00 AM 7:15 AM 7:30 AM 7:45 AM 8:00 AM…" at bounding box center [853, 411] width 181 height 31
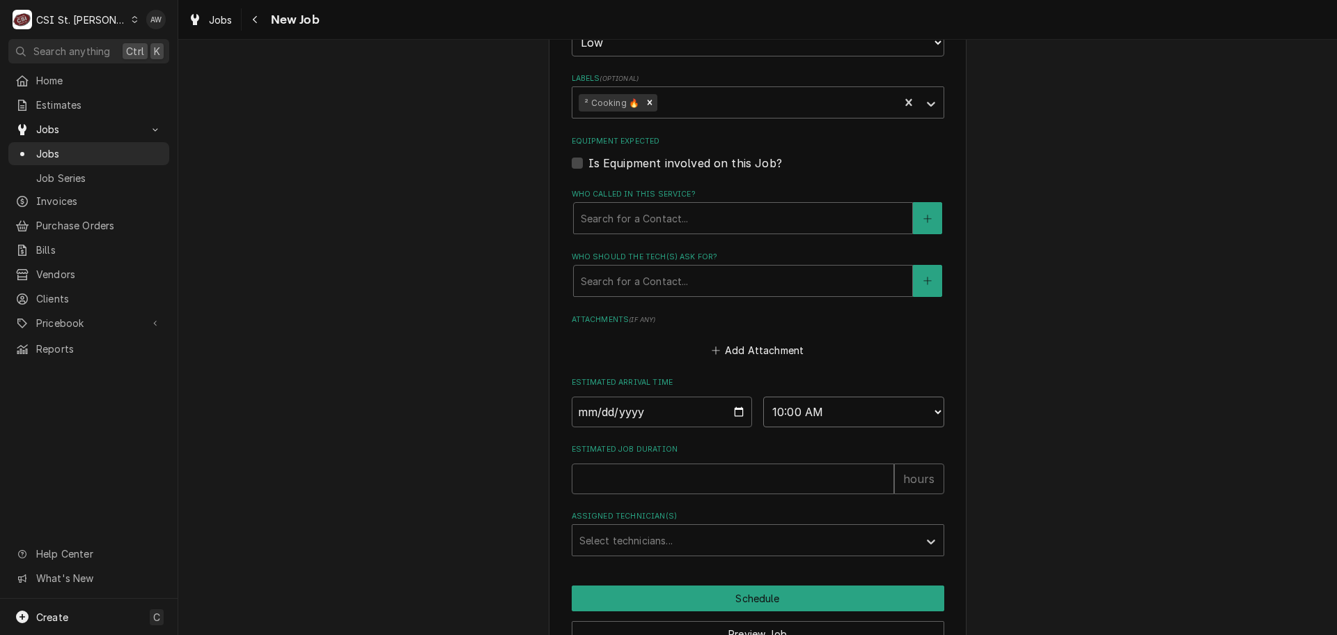
select select "09:00:00"
click at [763, 396] on select "AM / PM 6:00 AM 6:15 AM 6:30 AM 6:45 AM 7:00 AM 7:15 AM 7:30 AM 7:45 AM 8:00 AM…" at bounding box center [853, 411] width 181 height 31
click at [736, 418] on input "Date" at bounding box center [662, 411] width 181 height 31
type textarea "x"
type input "2025-08-21"
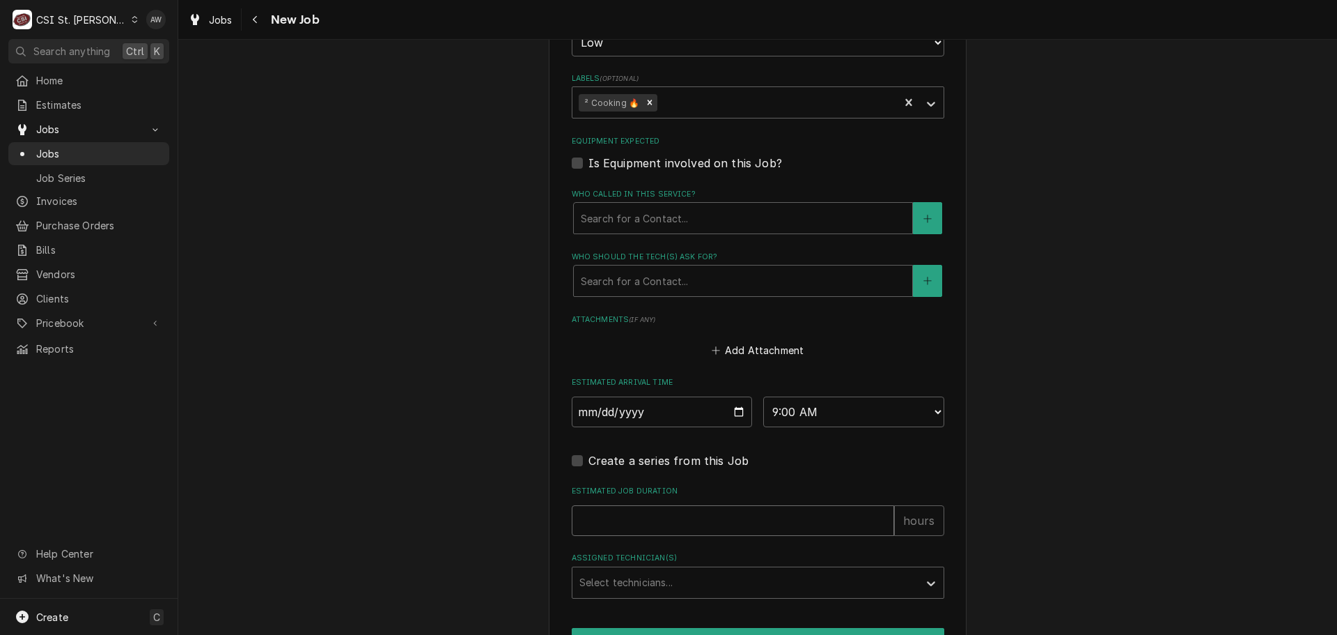
click at [653, 509] on input "Estimated Job Duration" at bounding box center [733, 520] width 323 height 31
type textarea "x"
type input "2"
type textarea "x"
type input "2"
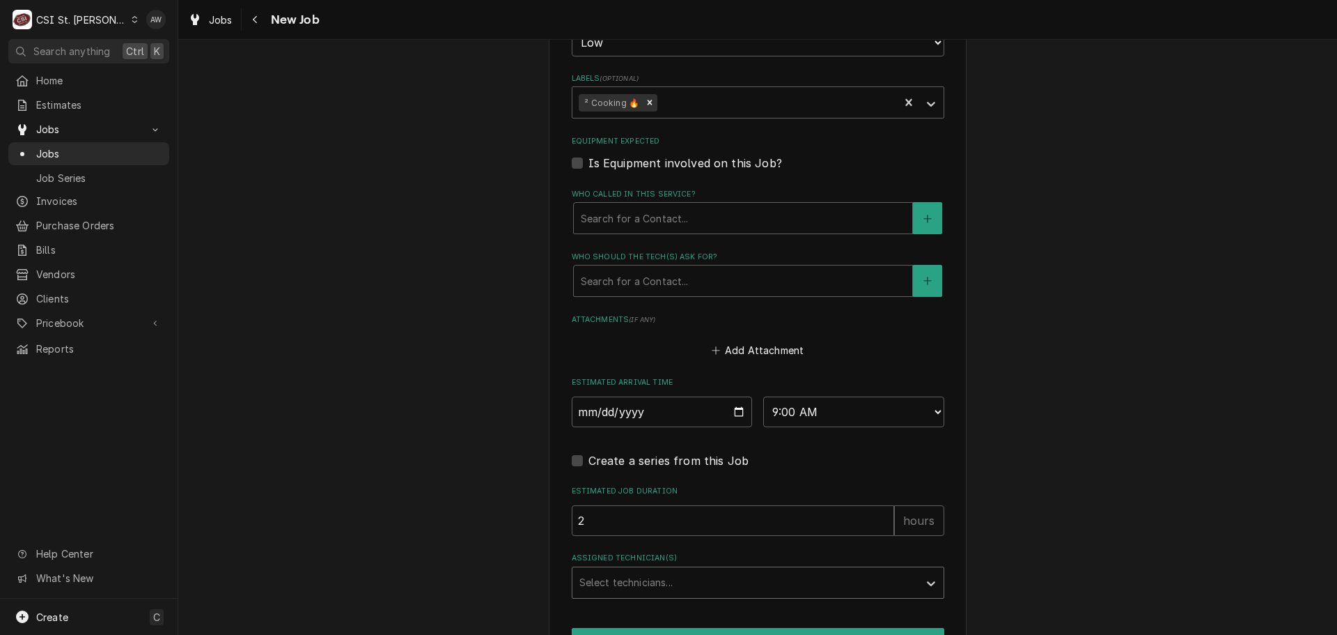
click at [678, 576] on div "Assigned Technician(s)" at bounding box center [746, 582] width 332 height 25
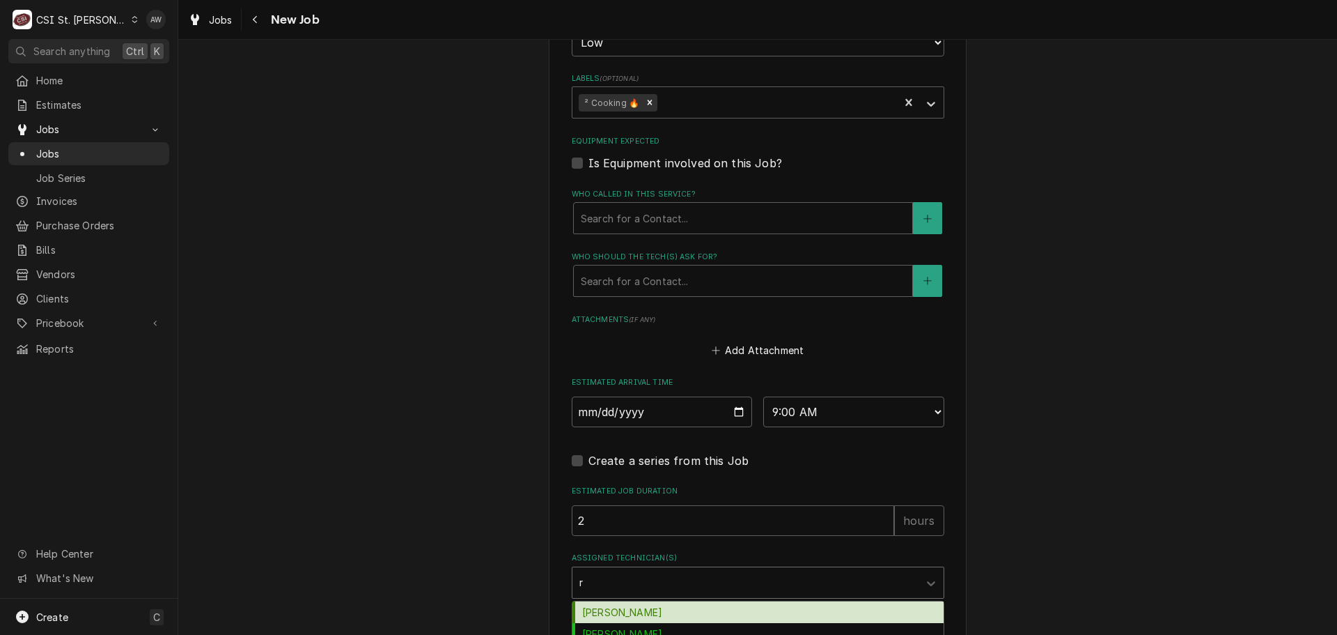
type input "ry"
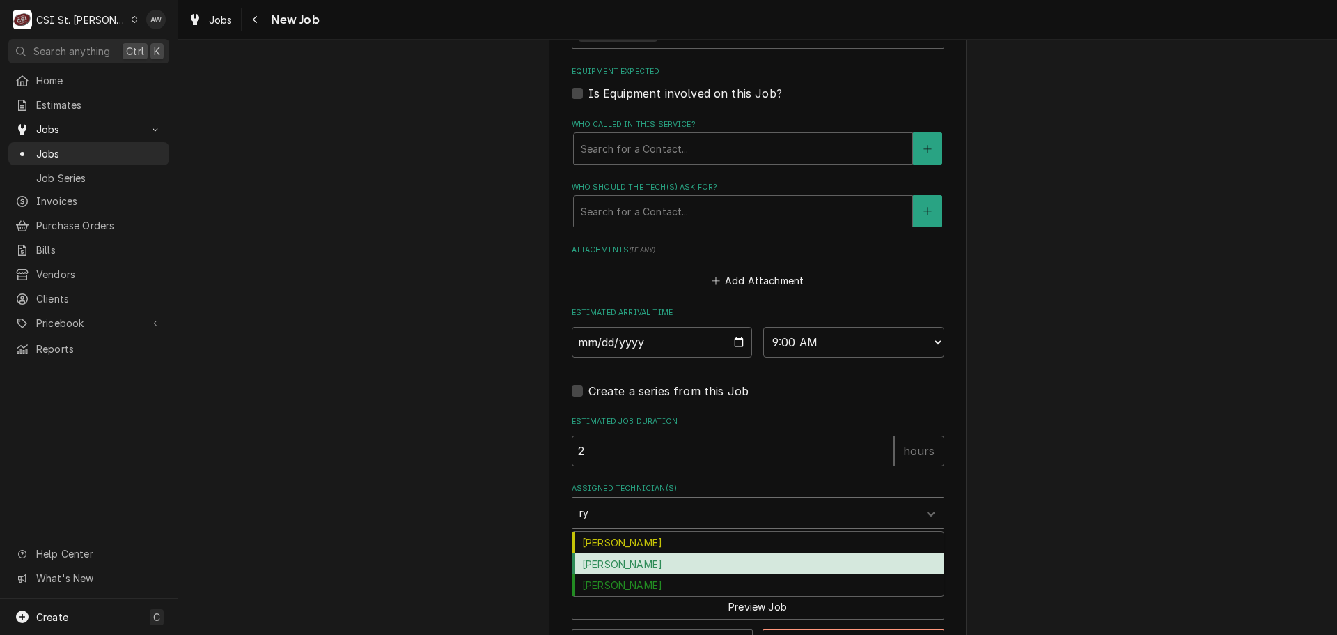
click at [667, 564] on div "[PERSON_NAME]" at bounding box center [758, 564] width 371 height 22
type textarea "x"
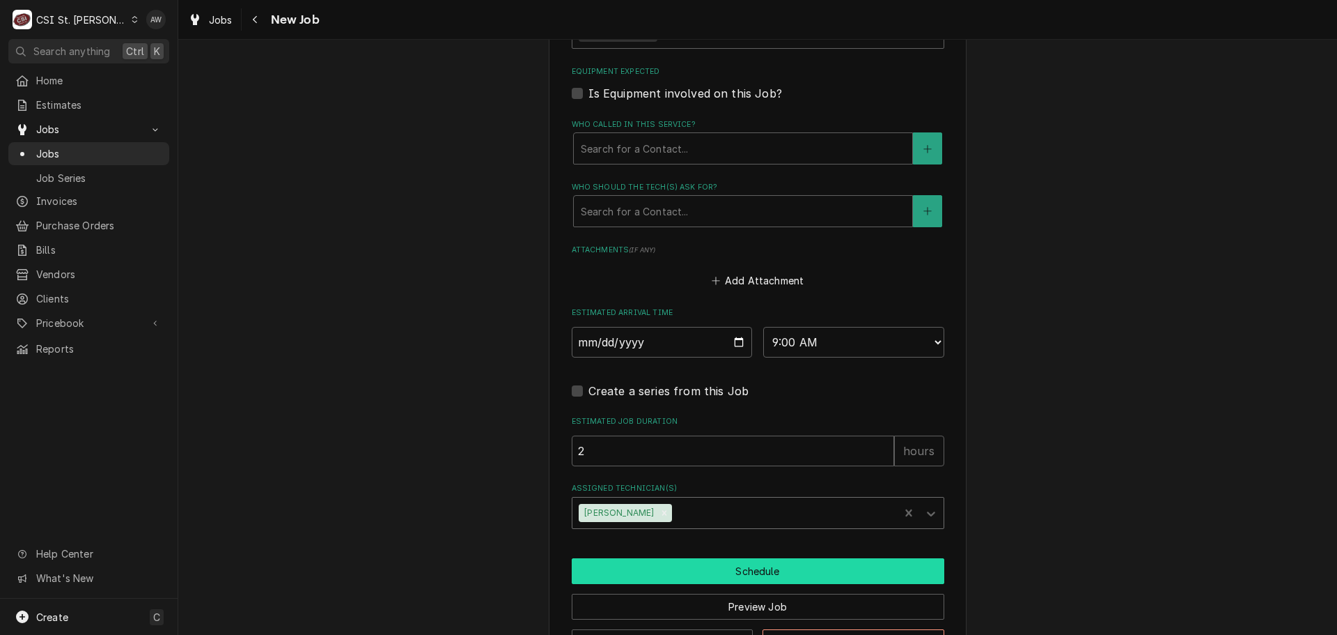
click at [665, 565] on button "Schedule" at bounding box center [758, 571] width 373 height 26
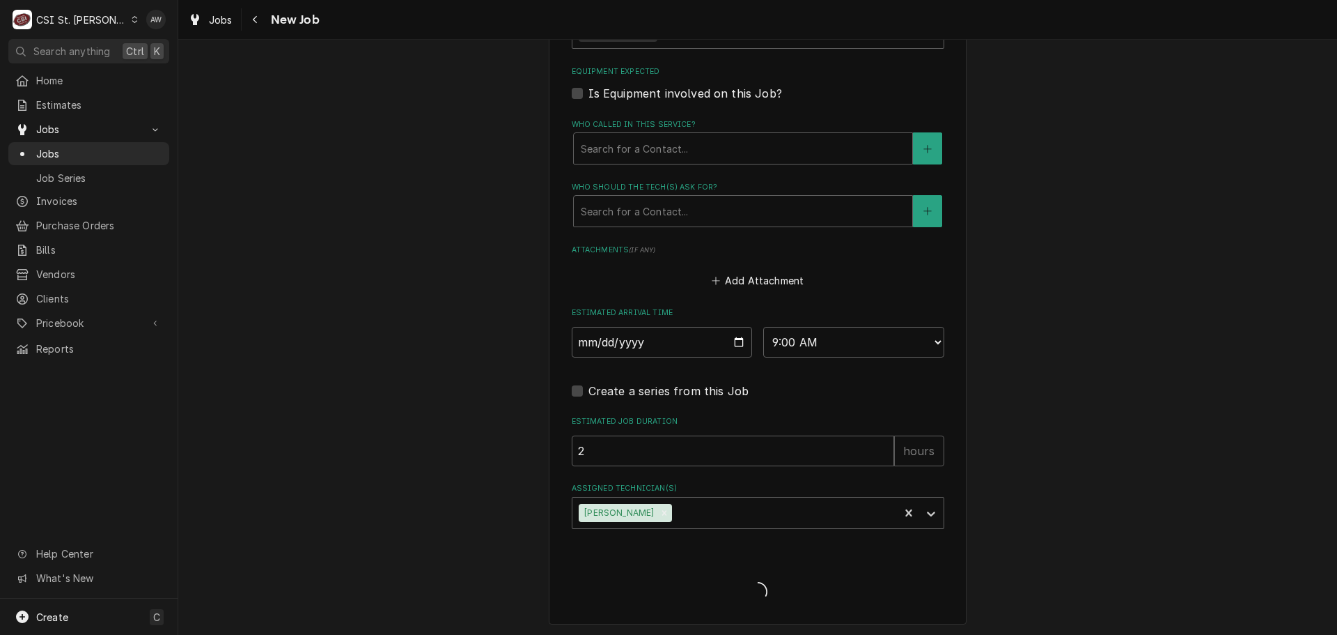
type textarea "x"
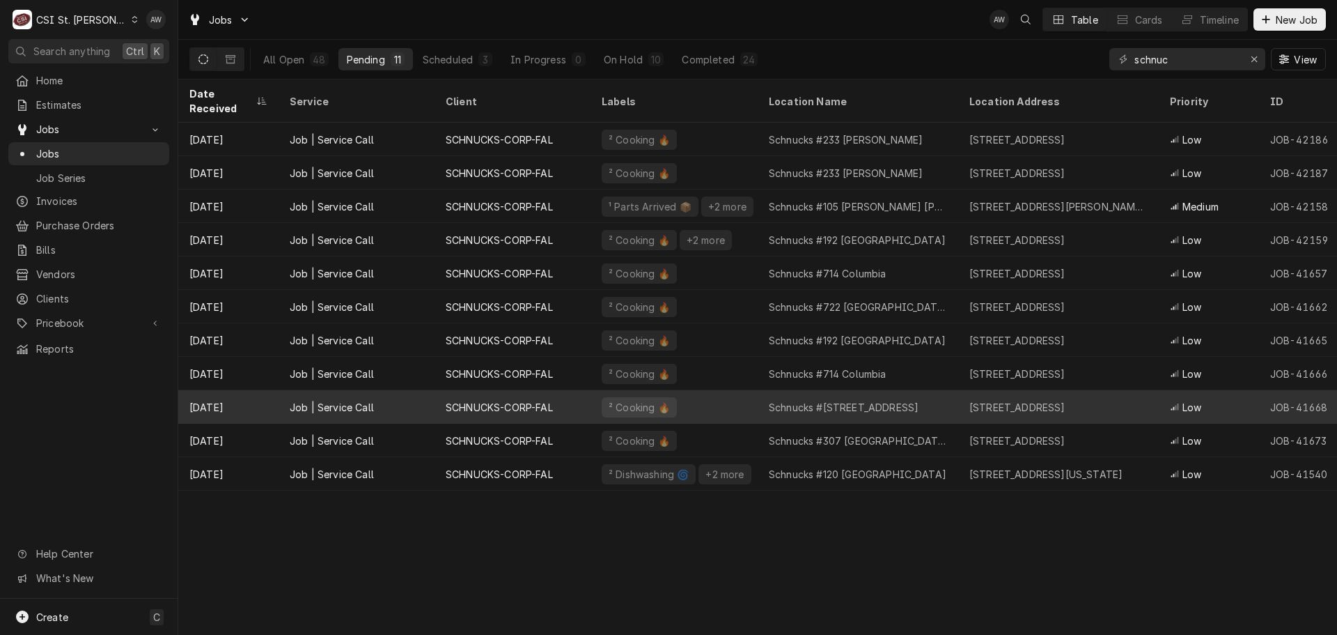
click at [789, 400] on div "Schnucks #[STREET_ADDRESS]" at bounding box center [844, 407] width 150 height 15
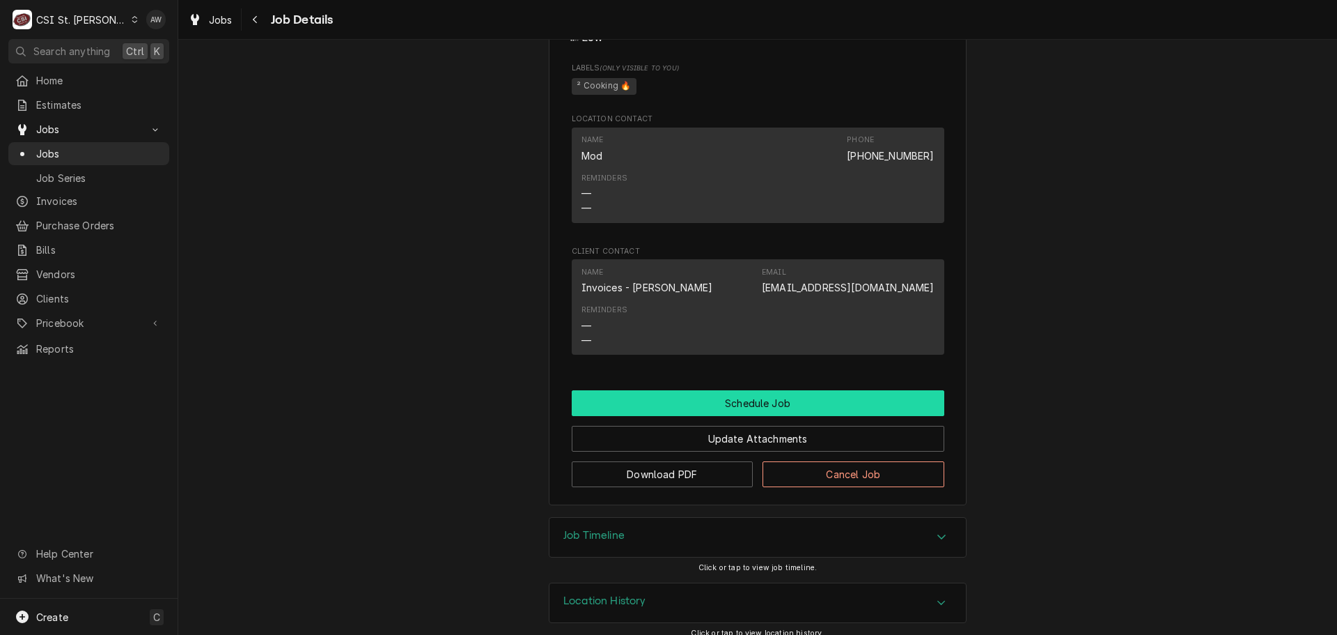
scroll to position [849, 0]
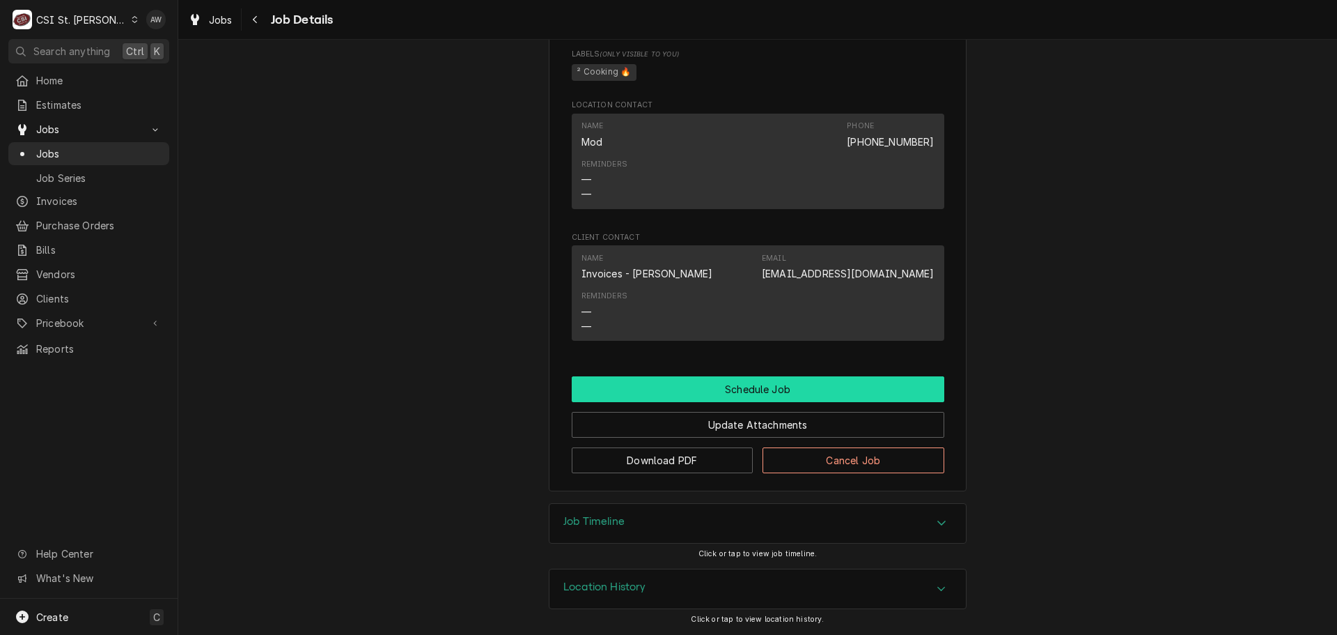
click at [814, 386] on button "Schedule Job" at bounding box center [758, 389] width 373 height 26
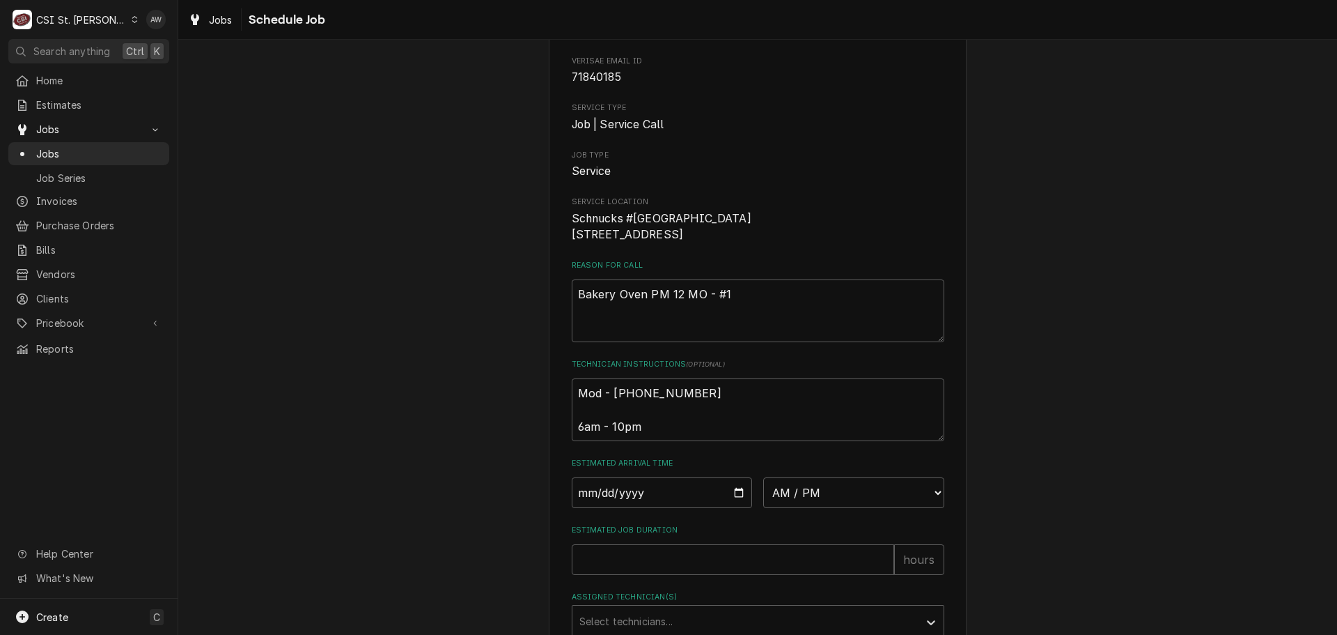
scroll to position [209, 0]
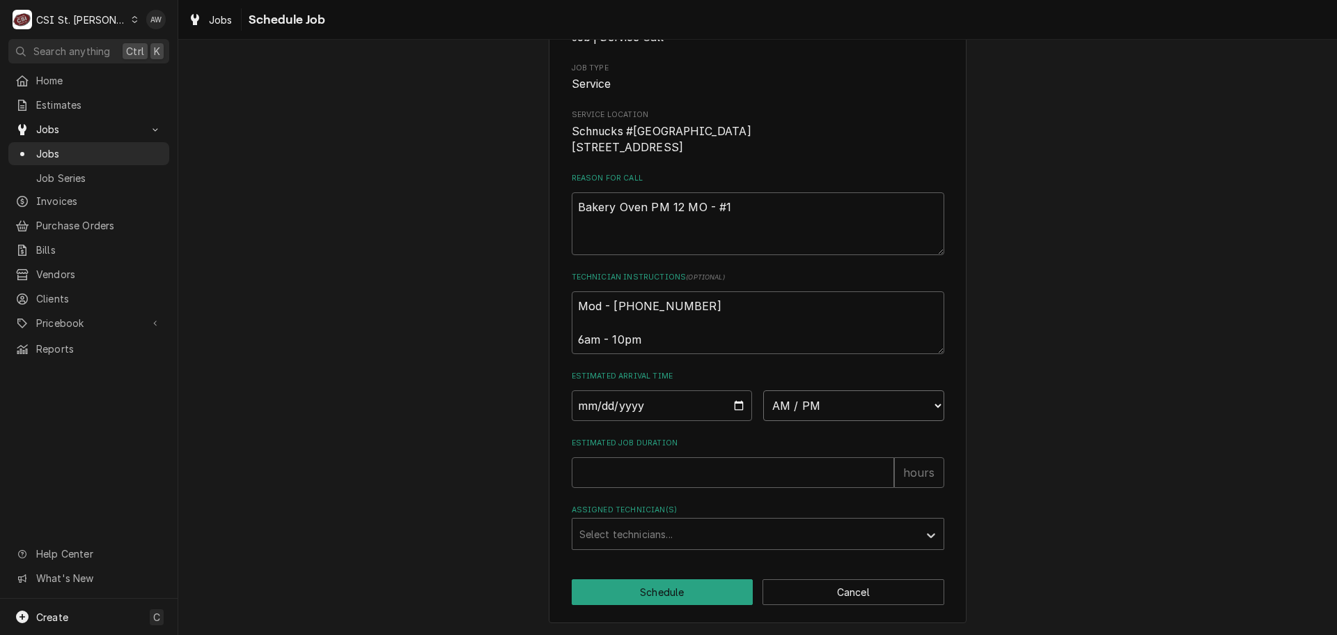
drag, startPoint x: 808, startPoint y: 412, endPoint x: 808, endPoint y: 401, distance: 11.1
click at [808, 410] on select "AM / PM 6:00 AM 6:15 AM 6:30 AM 6:45 AM 7:00 AM 7:15 AM 7:30 AM 7:45 AM 8:00 AM…" at bounding box center [853, 405] width 181 height 31
select select "07:00:00"
click at [763, 394] on select "AM / PM 6:00 AM 6:15 AM 6:30 AM 6:45 AM 7:00 AM 7:15 AM 7:30 AM 7:45 AM 8:00 AM…" at bounding box center [853, 405] width 181 height 31
click at [735, 409] on input "Date" at bounding box center [662, 405] width 181 height 31
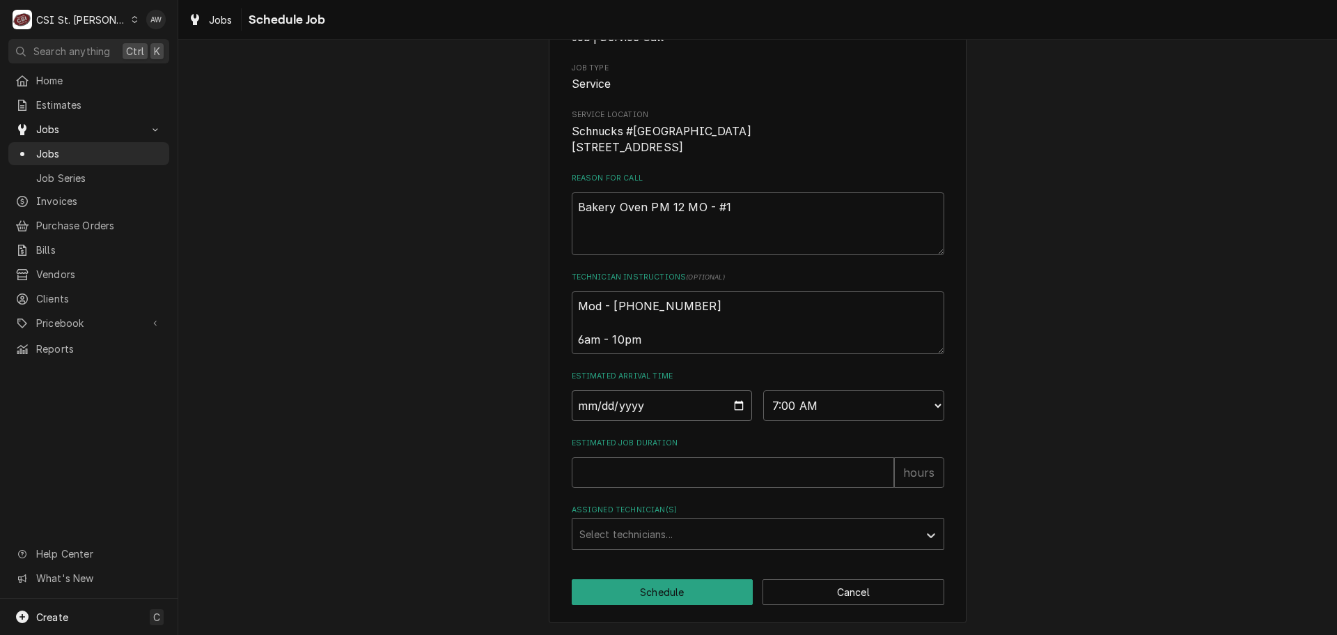
type textarea "x"
type input "[DATE]"
click at [655, 475] on input "Estimated Job Duration" at bounding box center [733, 472] width 323 height 31
type textarea "x"
type input "2"
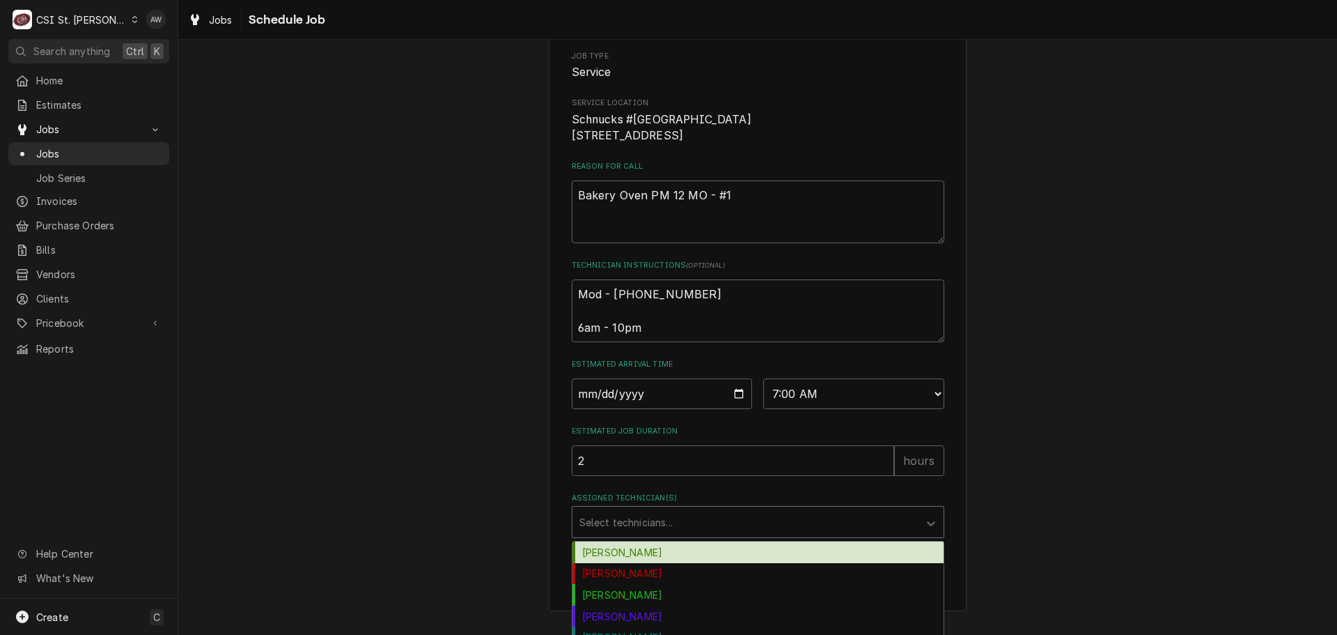
click at [653, 534] on div "Assigned Technician(s)" at bounding box center [746, 521] width 332 height 25
type input "ry"
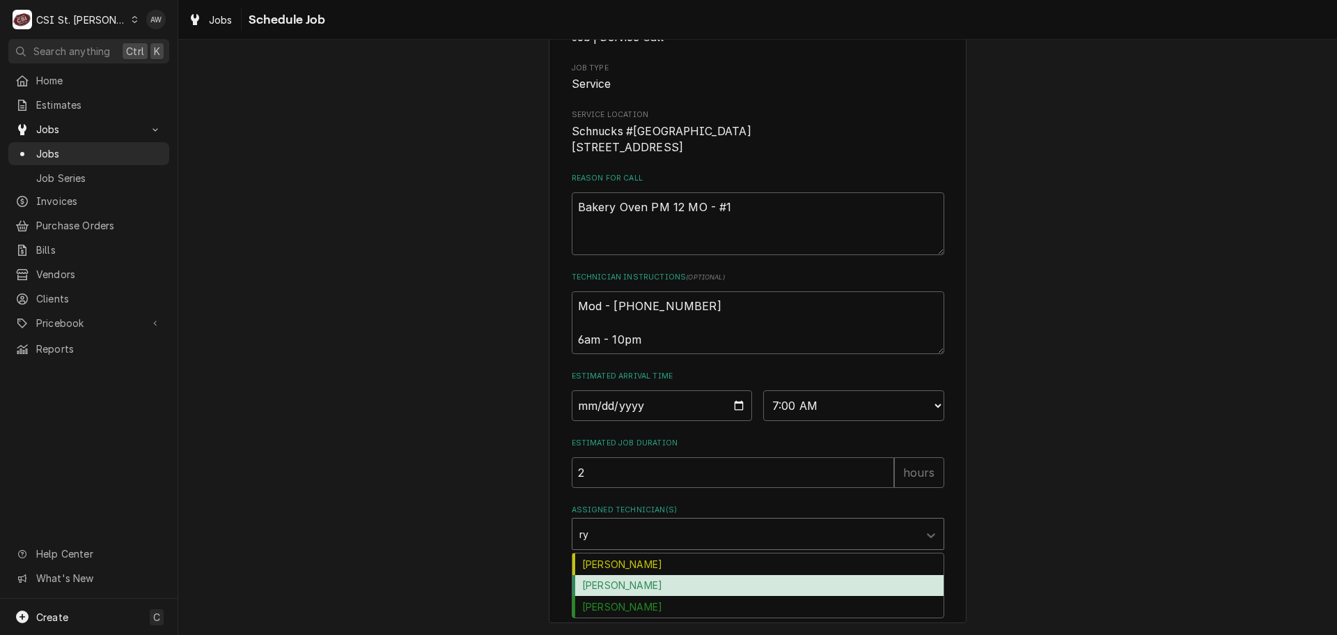
click at [662, 586] on div "[PERSON_NAME]" at bounding box center [758, 586] width 371 height 22
type textarea "x"
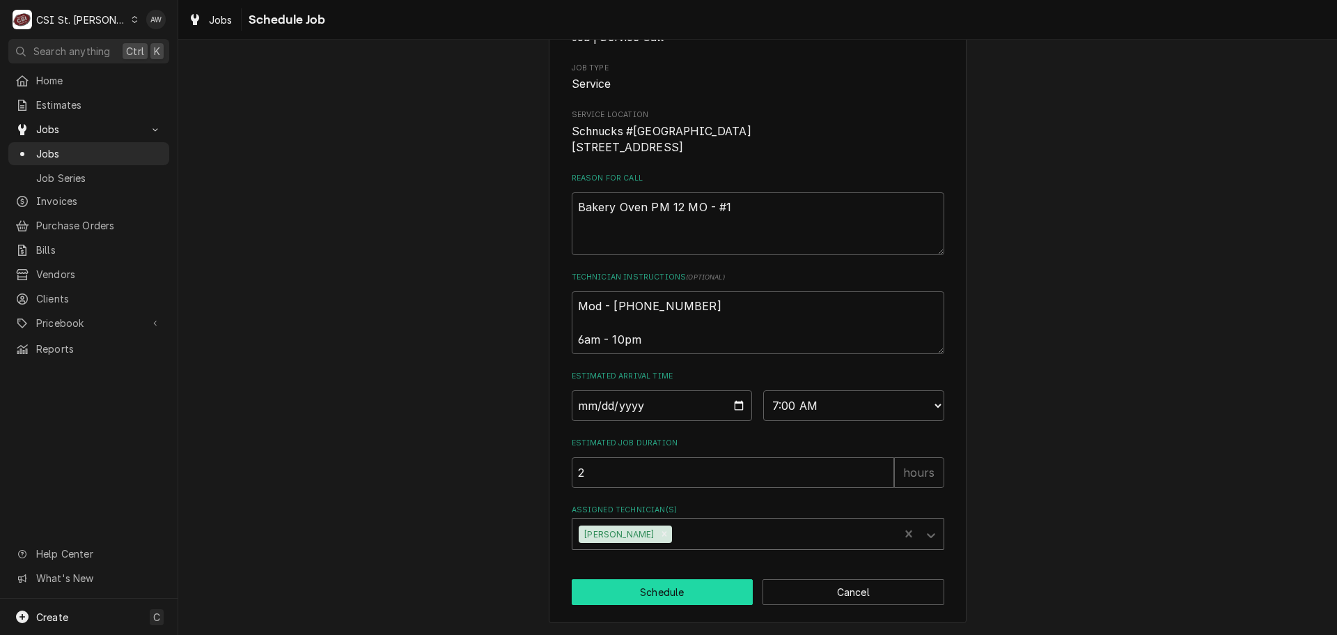
click at [662, 593] on button "Schedule" at bounding box center [663, 592] width 182 height 26
type textarea "x"
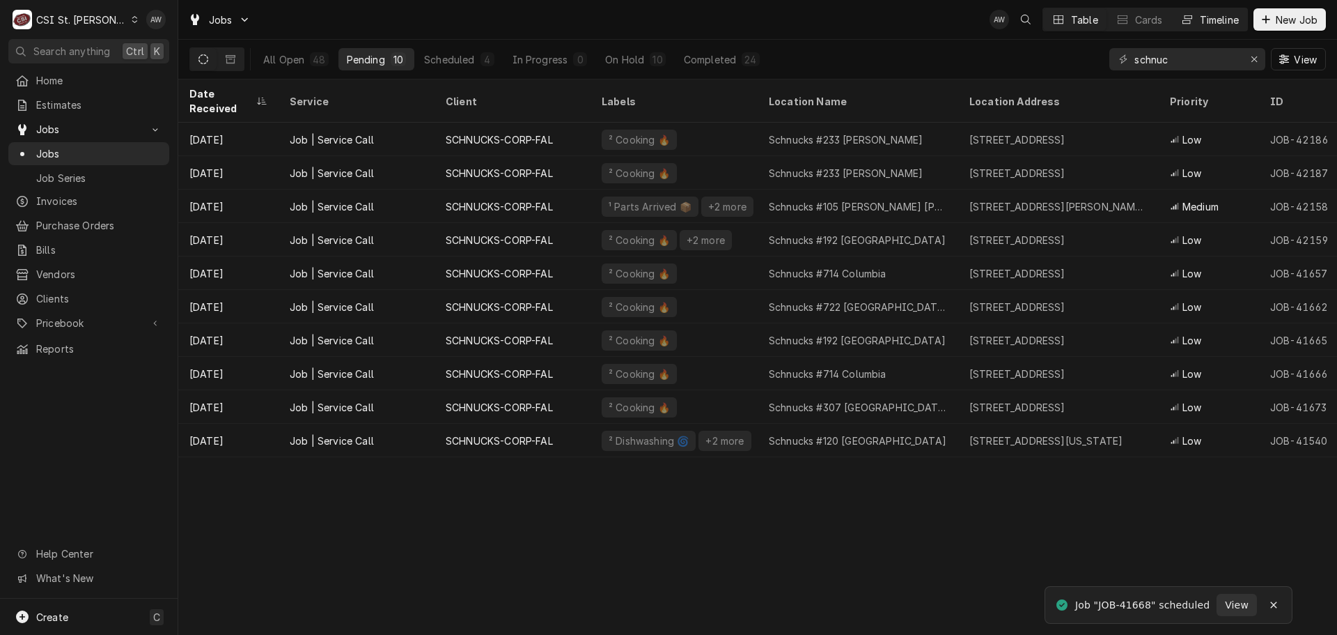
click at [1204, 17] on div "Timeline" at bounding box center [1219, 20] width 39 height 15
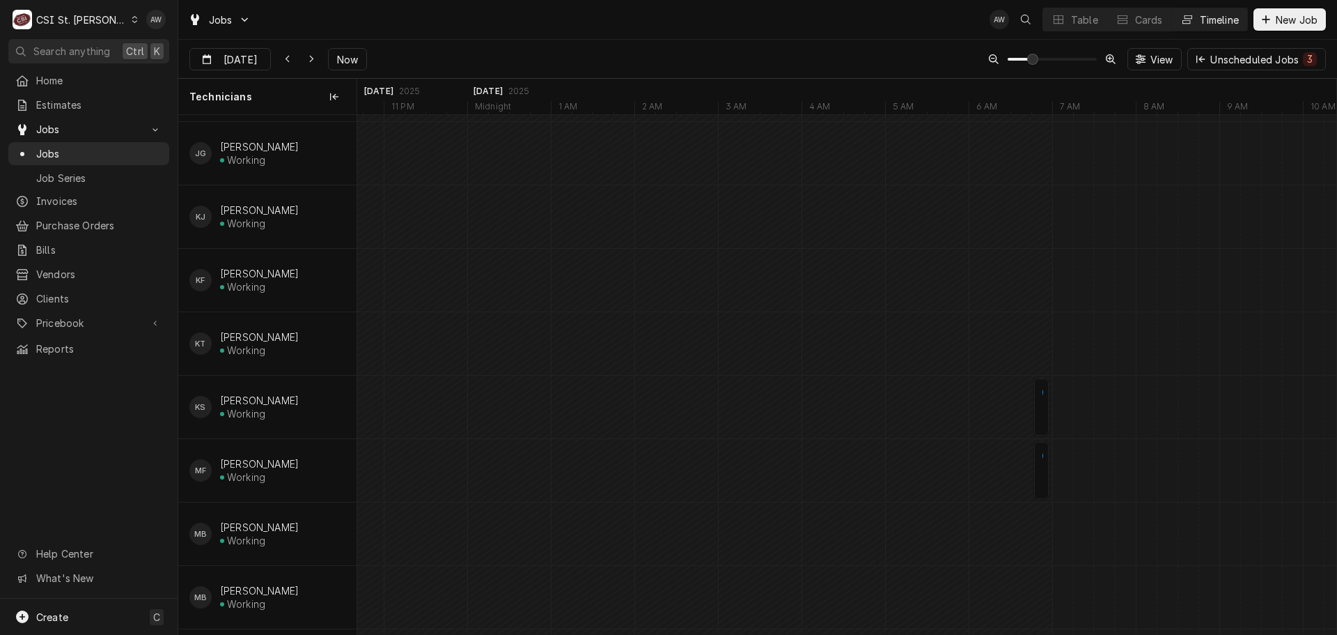
scroll to position [906, 0]
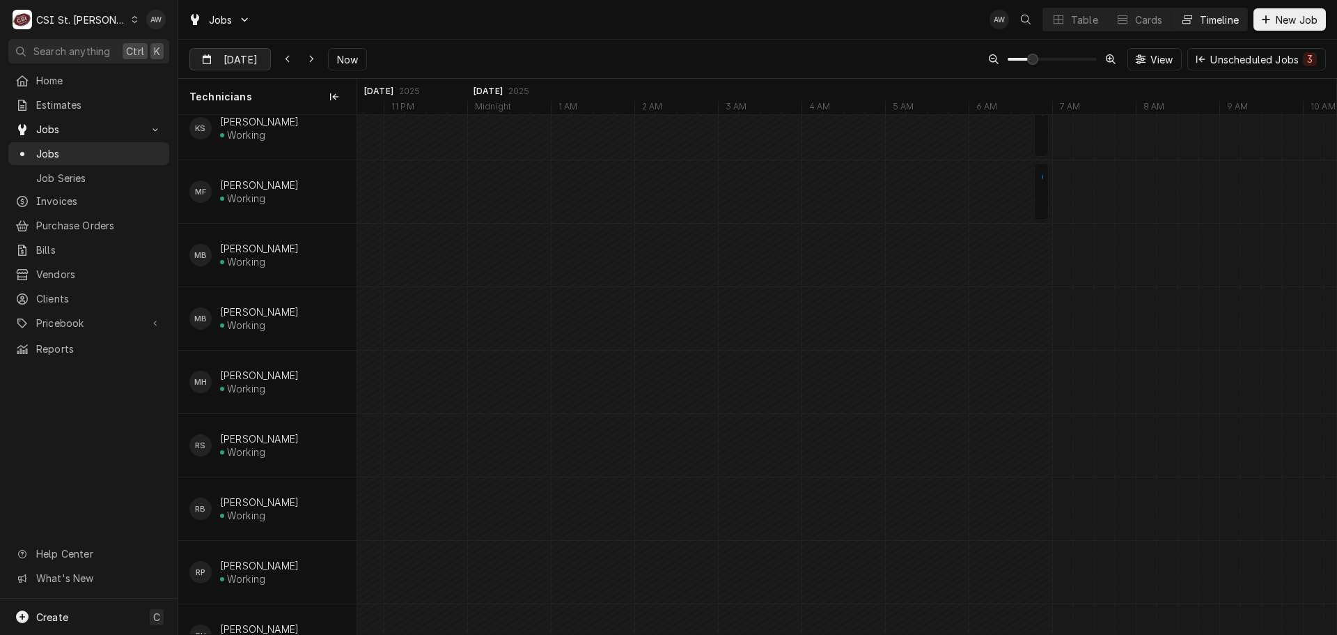
click at [245, 60] on input "[DATE]" at bounding box center [220, 62] width 61 height 27
click at [302, 247] on div "28" at bounding box center [304, 252] width 20 height 20
click at [240, 58] on input "[DATE]" at bounding box center [220, 62] width 61 height 27
click at [308, 222] on div "21" at bounding box center [304, 225] width 20 height 20
type input "[DATE]"
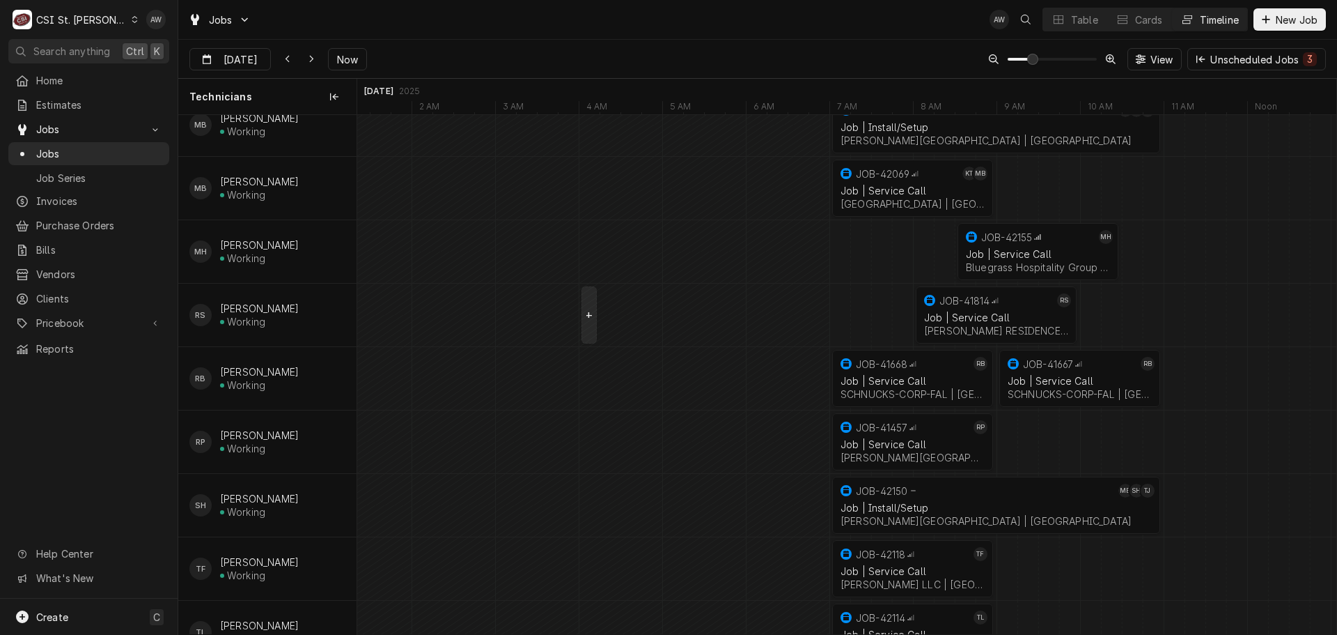
scroll to position [1045, 0]
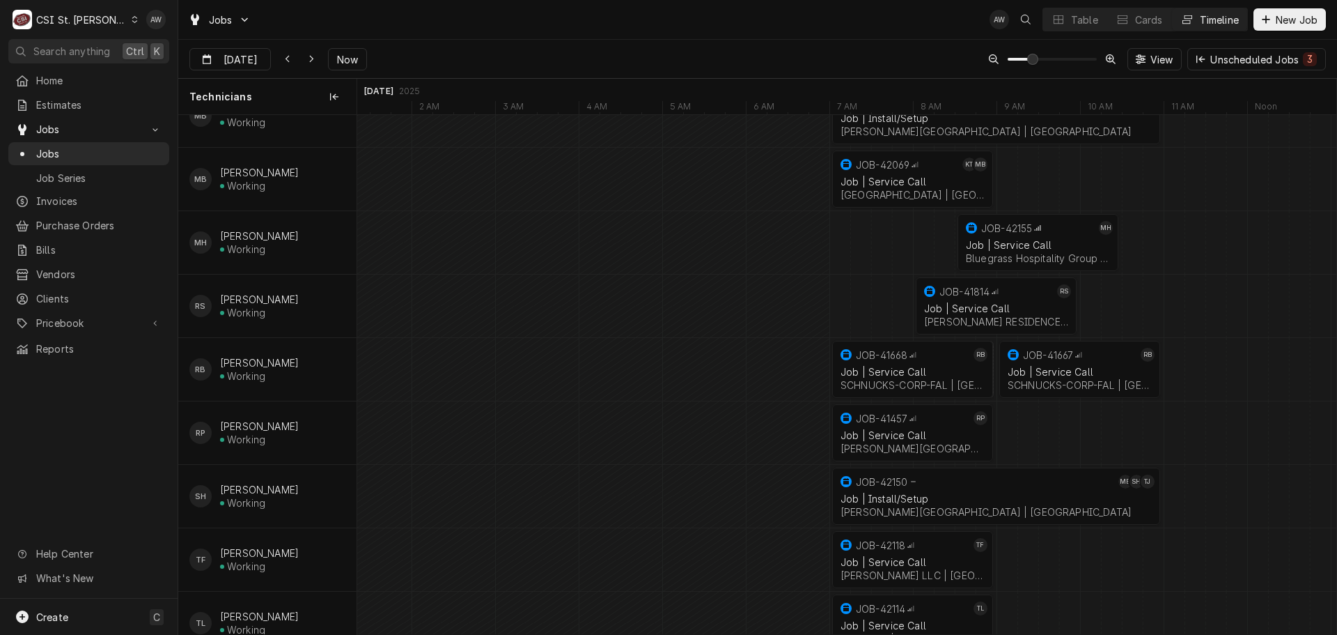
click at [110, 160] on div "Jobs Job Series" at bounding box center [88, 165] width 161 height 46
